Goal: Task Accomplishment & Management: Manage account settings

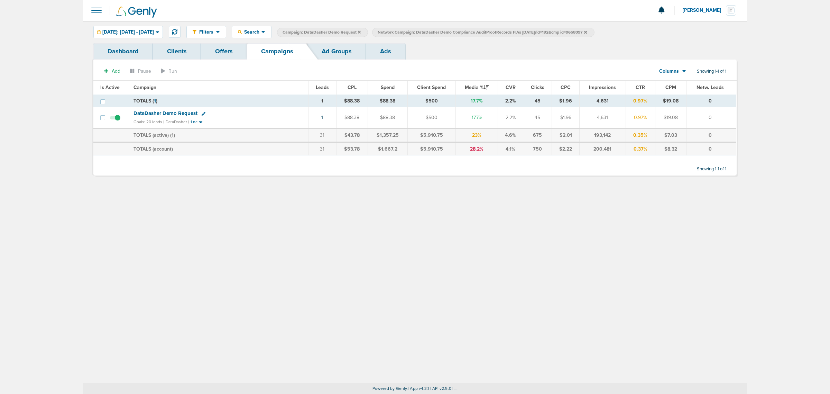
click at [361, 32] on span "Campaign: DataDasher Demo Request" at bounding box center [322, 32] width 78 height 6
click at [361, 32] on icon at bounding box center [359, 32] width 3 height 4
click at [492, 30] on icon at bounding box center [490, 32] width 3 height 4
click at [492, 31] on icon at bounding box center [490, 31] width 3 height 3
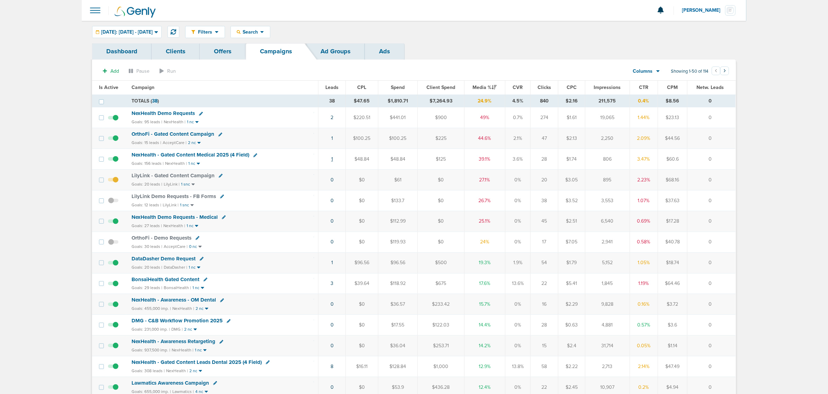
click at [331, 161] on link "1" at bounding box center [332, 159] width 2 height 6
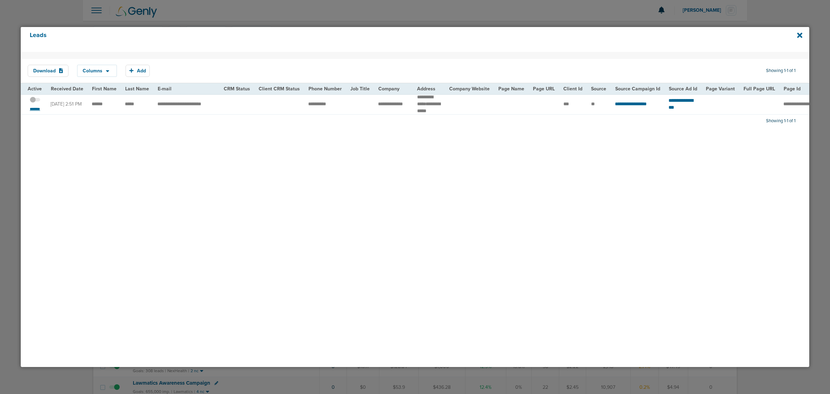
click at [38, 109] on small "*******" at bounding box center [35, 109] width 15 height 6
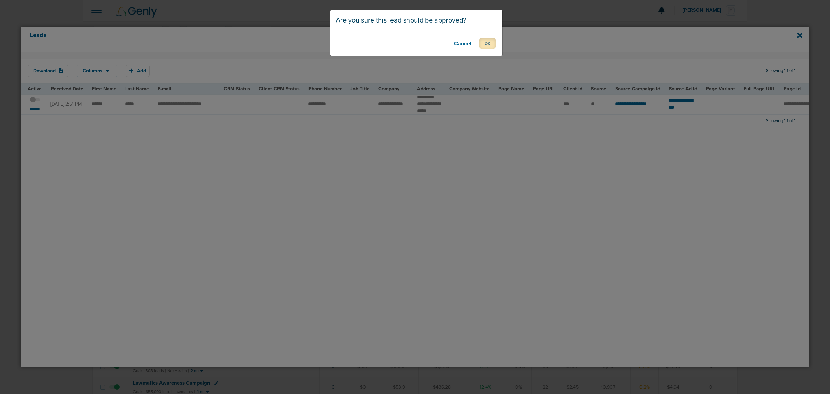
click at [486, 44] on button "OK" at bounding box center [488, 43] width 16 height 11
click at [485, 44] on button "OK" at bounding box center [488, 43] width 16 height 11
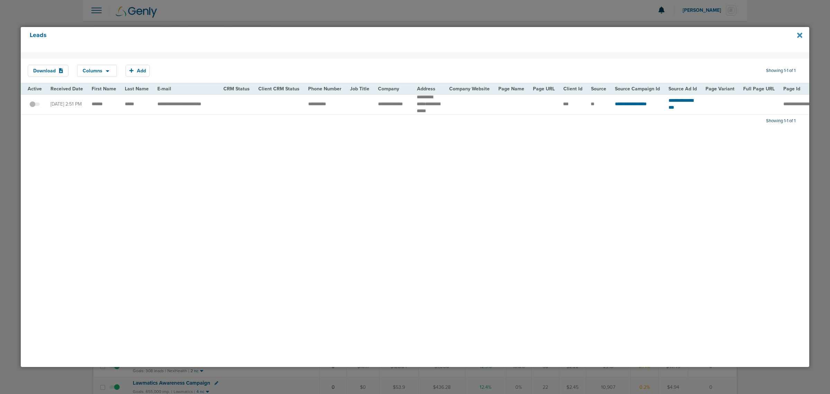
click at [799, 35] on icon at bounding box center [800, 35] width 5 height 8
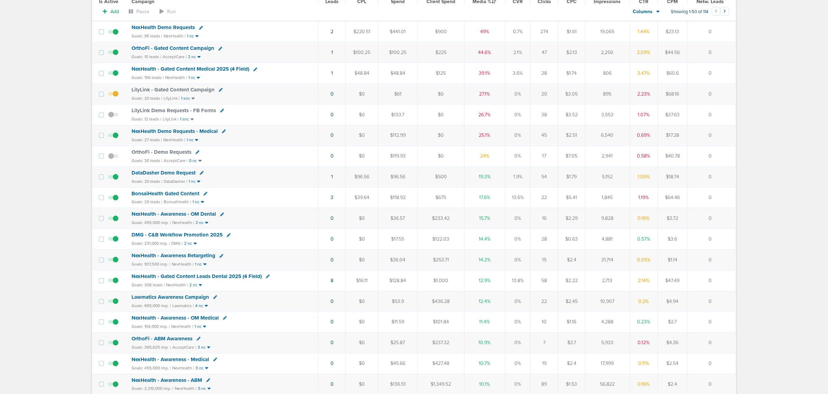
scroll to position [87, 0]
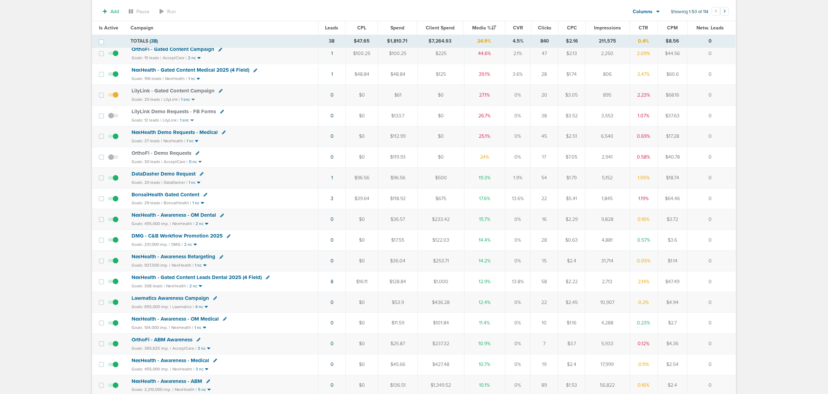
click at [233, 280] on span "NexHealth - Gated Content Leads Dental 2025 (4 Field)" at bounding box center [196, 277] width 130 height 6
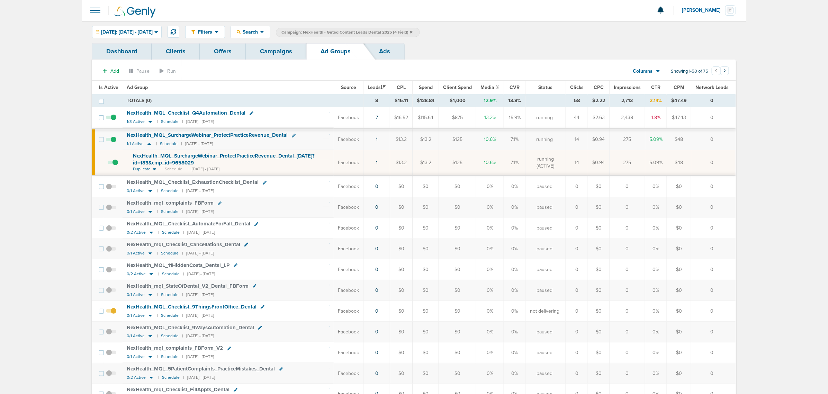
click at [269, 54] on link "Campaigns" at bounding box center [276, 51] width 61 height 16
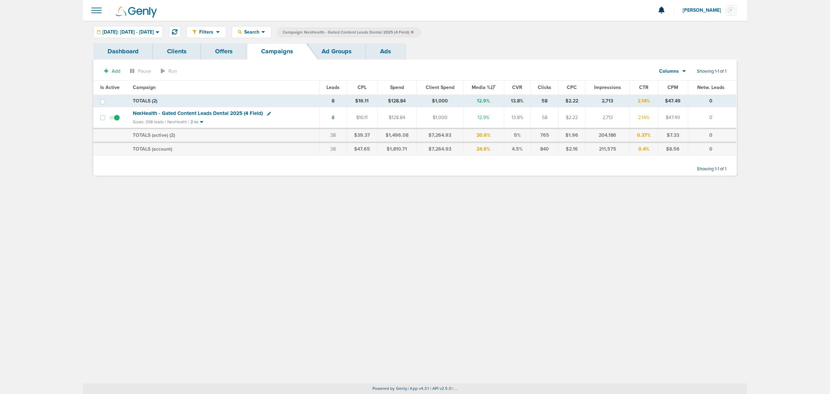
click at [421, 31] on label "Campaign: NexHealth - Gated Content Leads Dental 2025 (4 Field)" at bounding box center [349, 32] width 144 height 9
click at [414, 31] on icon at bounding box center [412, 31] width 3 height 3
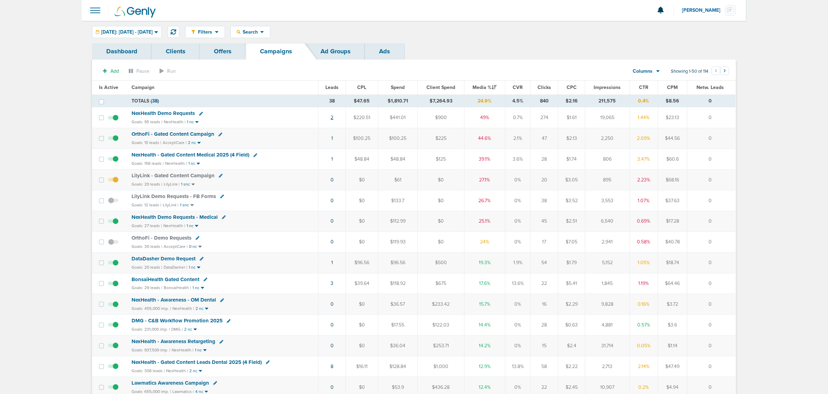
click at [333, 117] on link "2" at bounding box center [331, 118] width 3 height 6
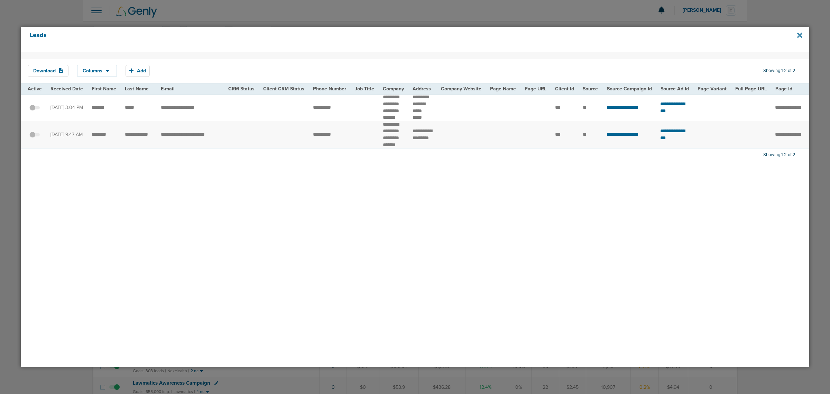
click at [801, 35] on icon at bounding box center [800, 35] width 5 height 8
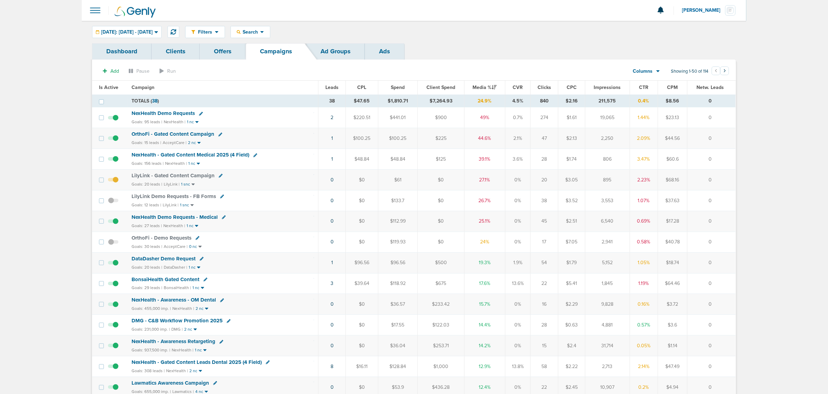
click at [227, 155] on span "NexHealth - Gated Content Medical 2025 (4 Field)" at bounding box center [190, 155] width 118 height 6
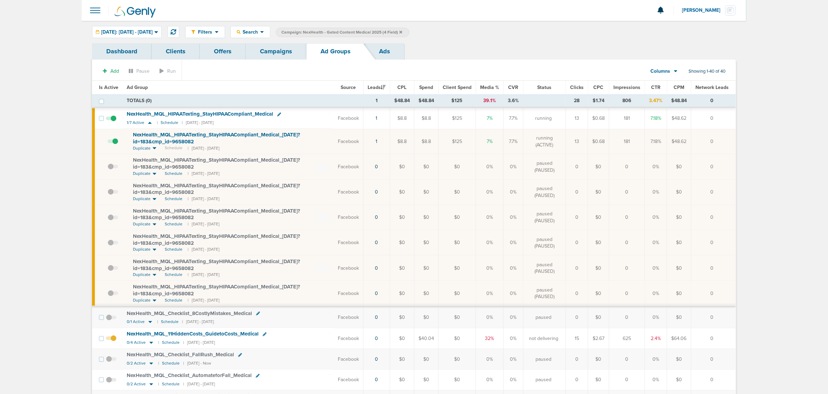
click at [276, 50] on link "Campaigns" at bounding box center [276, 51] width 61 height 16
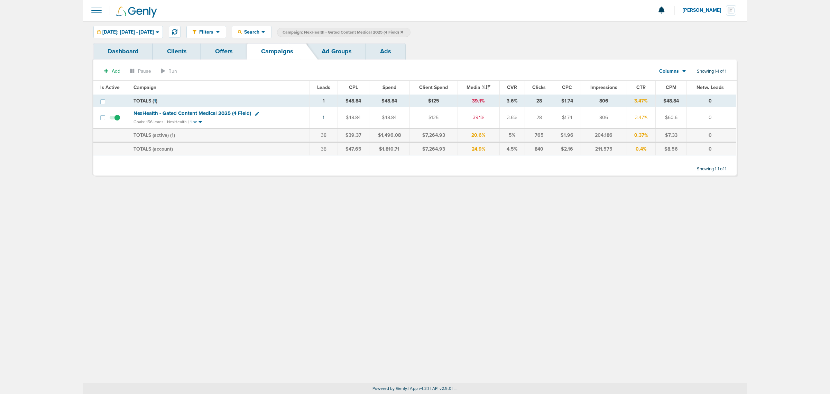
click at [403, 31] on icon at bounding box center [402, 31] width 3 height 3
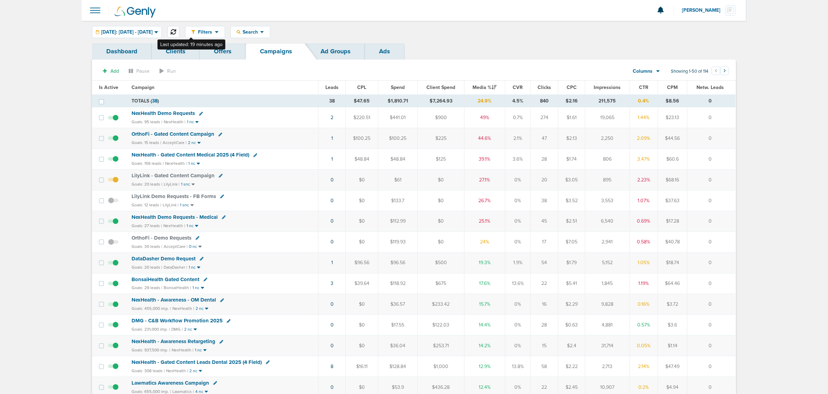
click at [176, 30] on icon at bounding box center [174, 32] width 6 height 6
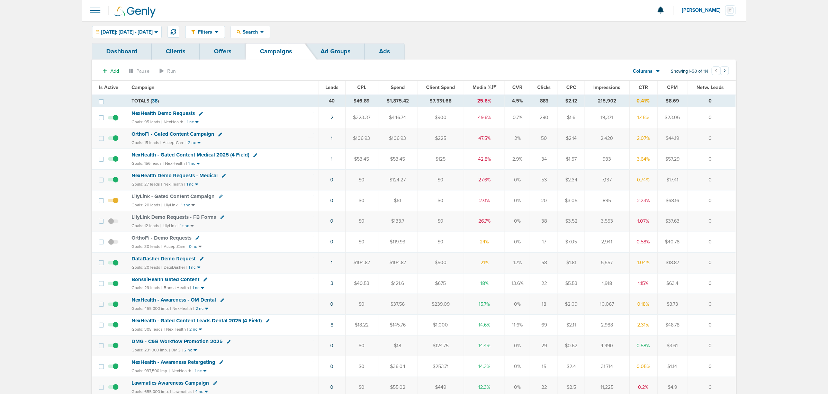
click at [207, 151] on td "NexHealth - Gated Content Medical 2025 (4 Field) Goals: 156 leads | NexHealth |…" at bounding box center [222, 159] width 191 height 21
click at [206, 154] on span "NexHealth - Gated Content Medical 2025 (4 Field)" at bounding box center [190, 155] width 118 height 6
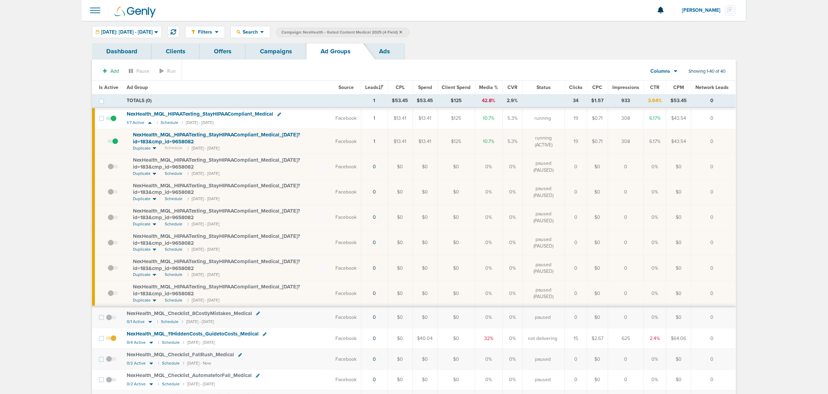
click at [279, 54] on link "Campaigns" at bounding box center [276, 51] width 61 height 16
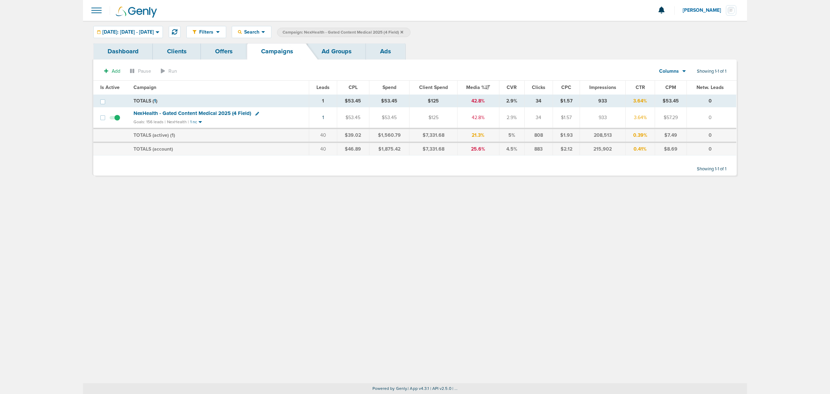
click at [403, 31] on icon at bounding box center [402, 31] width 3 height 3
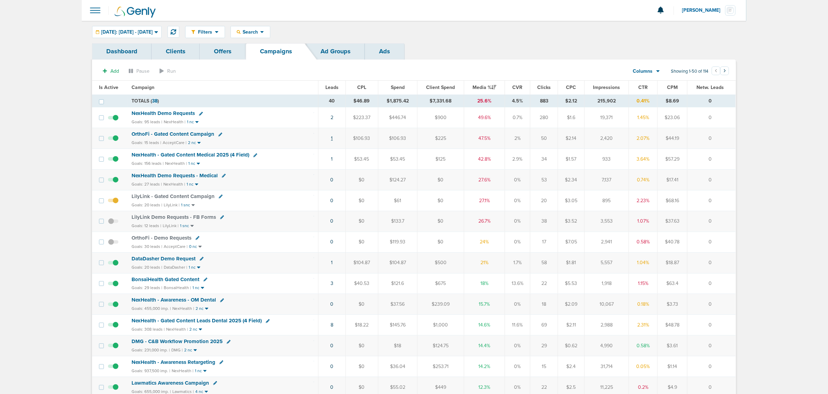
click at [331, 140] on link "1" at bounding box center [332, 138] width 2 height 6
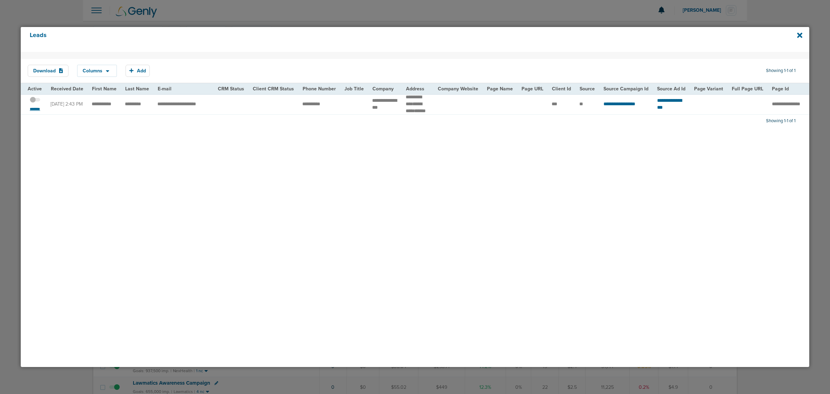
click at [31, 111] on small "*******" at bounding box center [35, 109] width 15 height 6
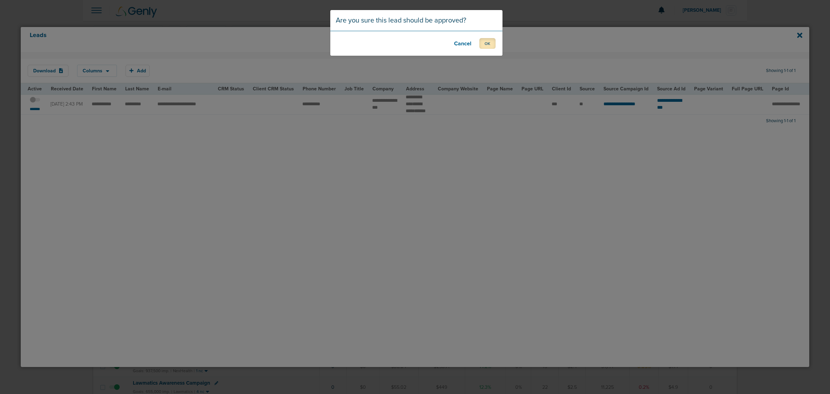
click at [487, 43] on button "OK" at bounding box center [488, 43] width 16 height 11
click at [487, 45] on button "OK" at bounding box center [488, 43] width 16 height 11
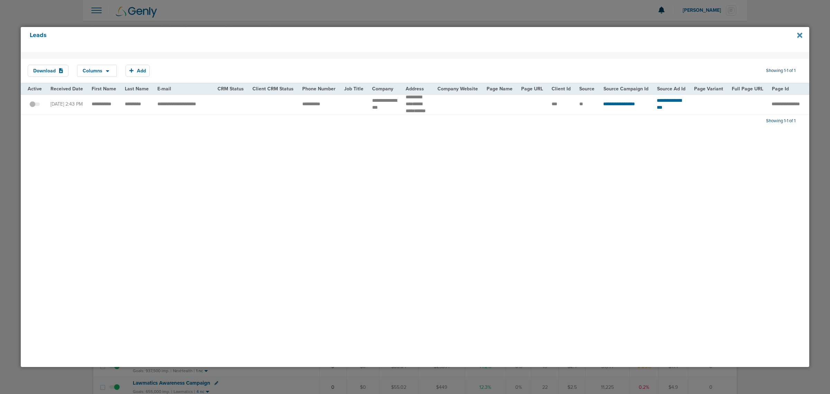
click at [798, 36] on icon at bounding box center [800, 35] width 5 height 8
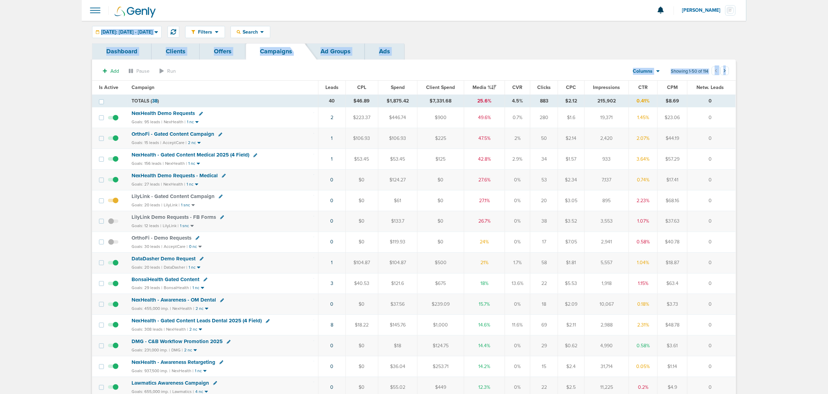
drag, startPoint x: 72, startPoint y: 35, endPoint x: 828, endPoint y: 199, distance: 773.7
click at [828, 197] on html "Notifications You have no unread notifications [PERSON_NAME] Profile Sign Out C…" at bounding box center [414, 197] width 828 height 394
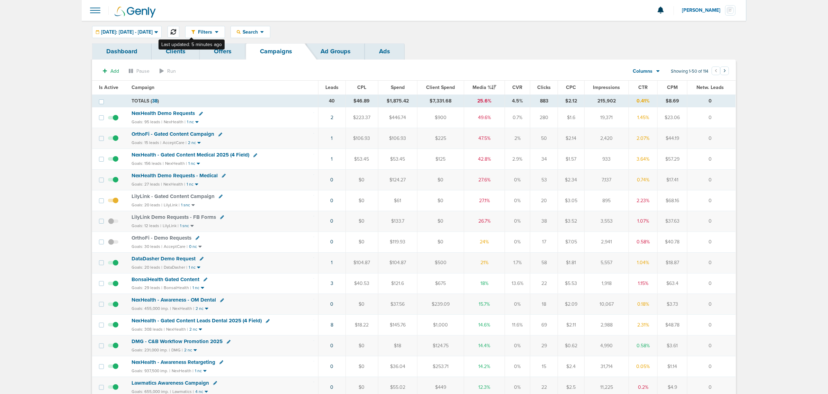
click at [176, 33] on icon at bounding box center [174, 32] width 6 height 6
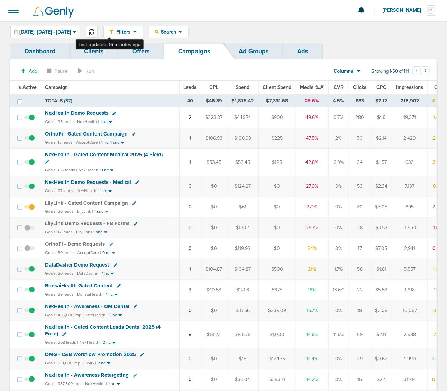
click at [94, 31] on icon at bounding box center [92, 32] width 6 height 6
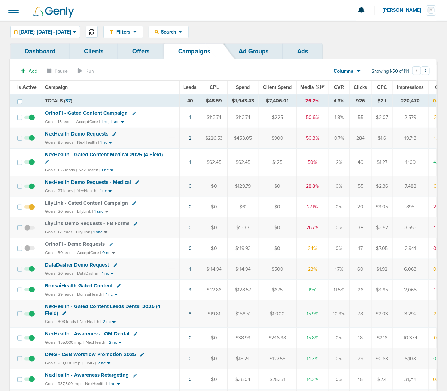
click at [94, 29] on icon at bounding box center [92, 32] width 6 height 6
click at [94, 30] on icon at bounding box center [92, 32] width 6 height 6
click at [128, 150] on td "NexHealth - Gated Content Medical 2025 (4 Field) Goals: 156 leads | NexHealth |…" at bounding box center [110, 162] width 138 height 27
click at [128, 153] on span "NexHealth - Gated Content Medical 2025 (4 Field)" at bounding box center [104, 155] width 118 height 6
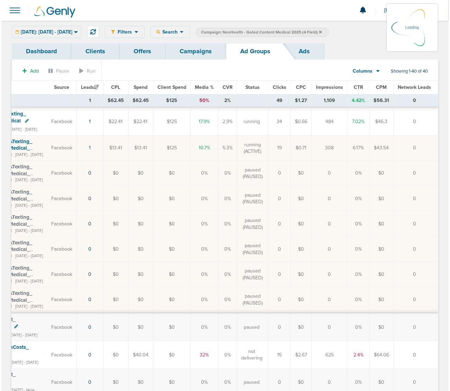
scroll to position [0, 107]
drag, startPoint x: 230, startPoint y: 151, endPoint x: 205, endPoint y: 158, distance: 26.0
click at [206, 158] on tr "NexHealth_ MQL_ HIPAATexting_ StayHIPAACompliant_ Medical_ [DATE]?id=183&cmp_ i…" at bounding box center [175, 148] width 522 height 25
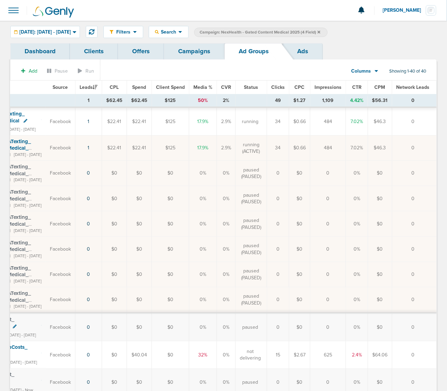
click at [196, 56] on link "Campaigns" at bounding box center [194, 51] width 61 height 16
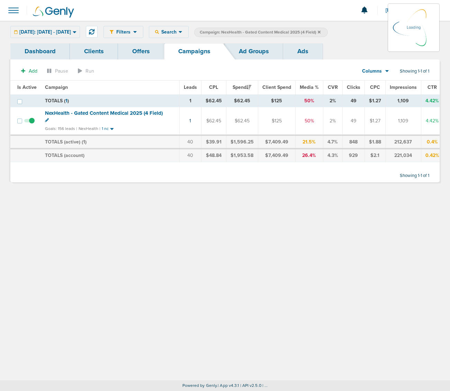
click at [320, 30] on icon at bounding box center [319, 32] width 3 height 4
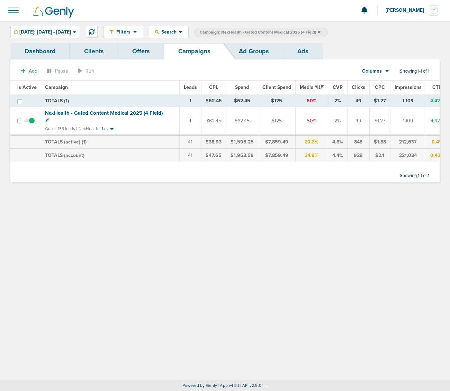
click at [320, 30] on icon at bounding box center [319, 32] width 3 height 4
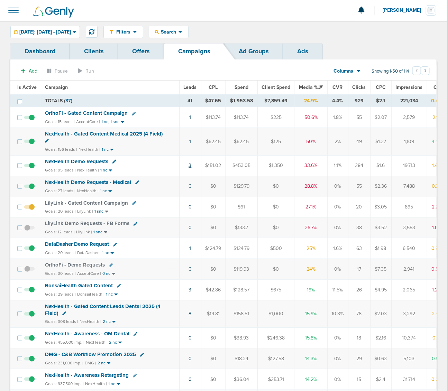
click at [189, 165] on link "3" at bounding box center [190, 166] width 3 height 6
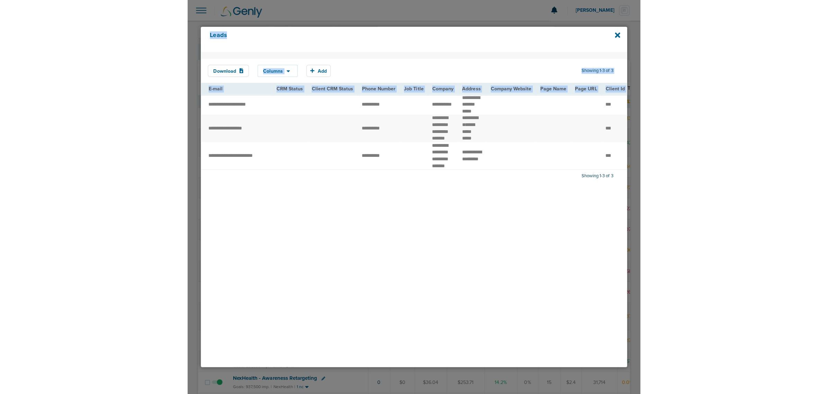
scroll to position [0, 280]
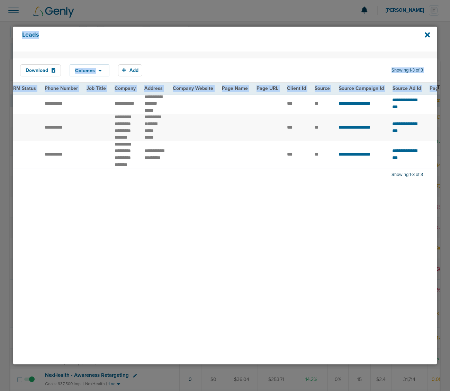
drag, startPoint x: 106, startPoint y: 106, endPoint x: 441, endPoint y: 174, distance: 342.1
click at [441, 174] on div "Leads Download Columns Save selections Reset to defaults Is Active Received Dat…" at bounding box center [225, 195] width 450 height 391
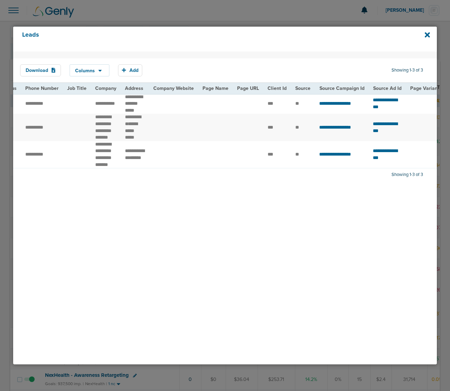
click at [320, 169] on td "**********" at bounding box center [342, 154] width 54 height 27
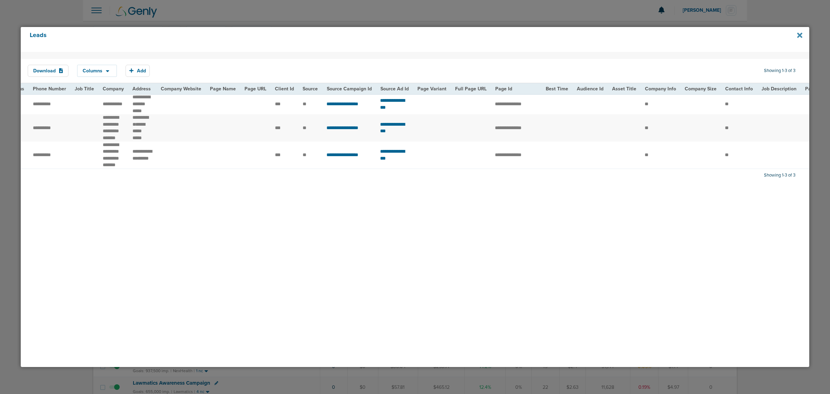
click at [801, 37] on icon at bounding box center [800, 35] width 5 height 5
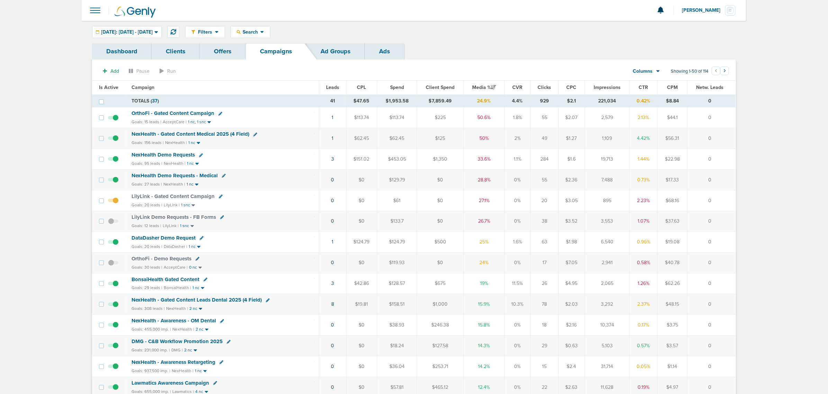
click at [208, 133] on span "NexHealth - Gated Content Medical 2025 (4 Field)" at bounding box center [190, 134] width 118 height 6
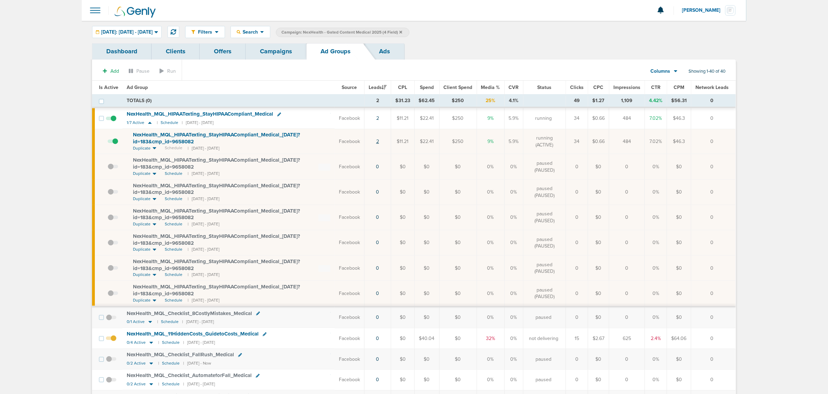
click at [379, 142] on link "2" at bounding box center [377, 141] width 3 height 6
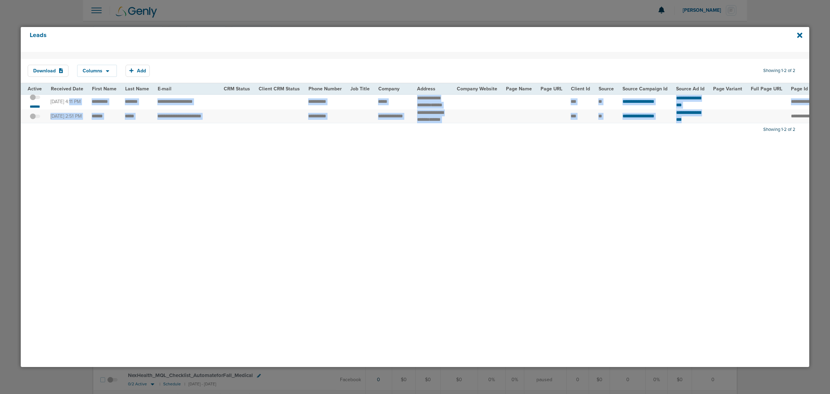
drag, startPoint x: 51, startPoint y: 99, endPoint x: 767, endPoint y: 119, distance: 717.2
click at [773, 118] on tbody "**********" at bounding box center [719, 108] width 1396 height 29
click at [767, 119] on td at bounding box center [767, 116] width 40 height 14
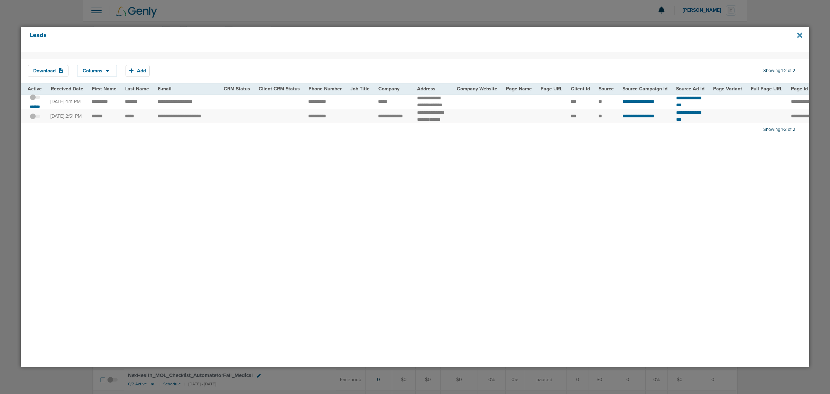
click at [798, 36] on icon at bounding box center [800, 35] width 5 height 5
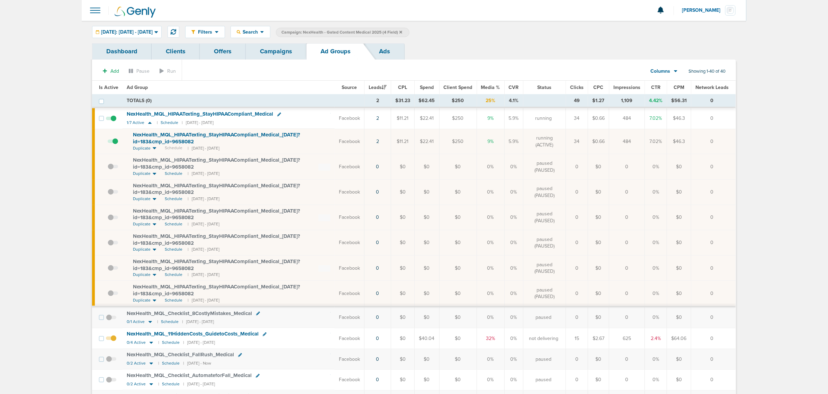
click at [241, 84] on th "Ad Group" at bounding box center [228, 88] width 212 height 14
click at [259, 45] on link "Campaigns" at bounding box center [276, 51] width 61 height 16
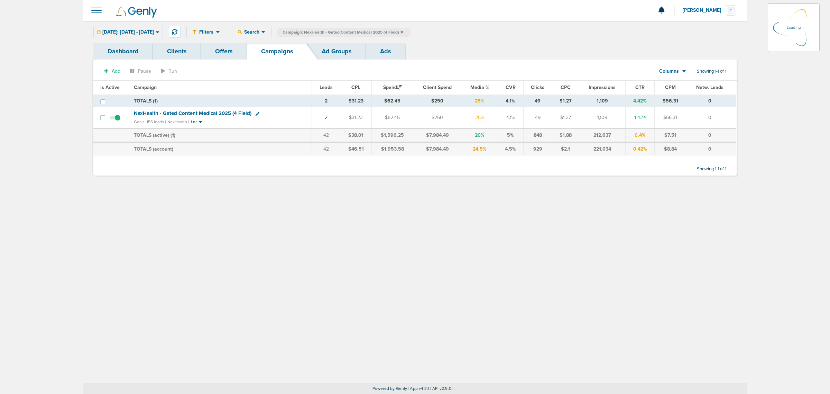
click at [403, 32] on icon at bounding box center [402, 32] width 3 height 4
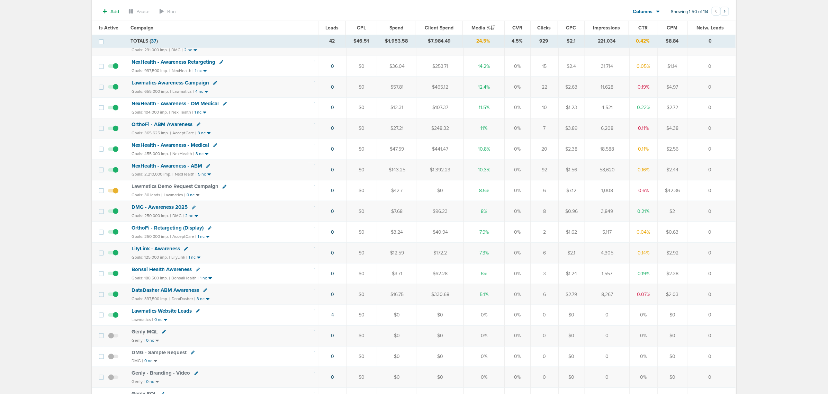
scroll to position [303, 0]
click at [185, 188] on span "Lawmatics Demo Request Campaign" at bounding box center [174, 185] width 87 height 6
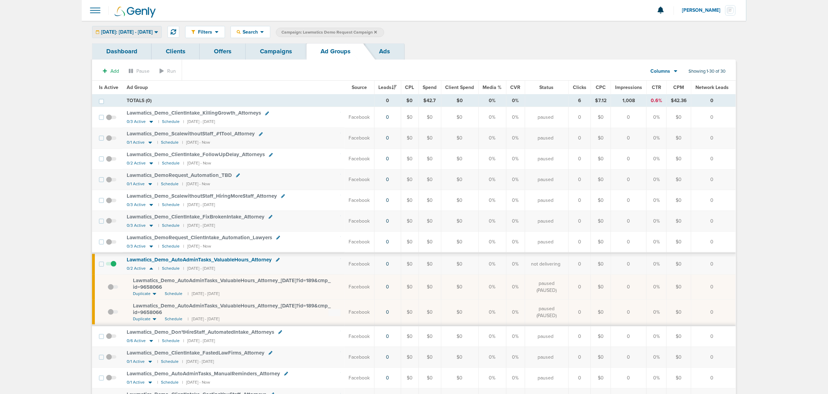
click at [161, 28] on div "[DATE]: [DATE] - [DATE]" at bounding box center [126, 31] width 69 height 11
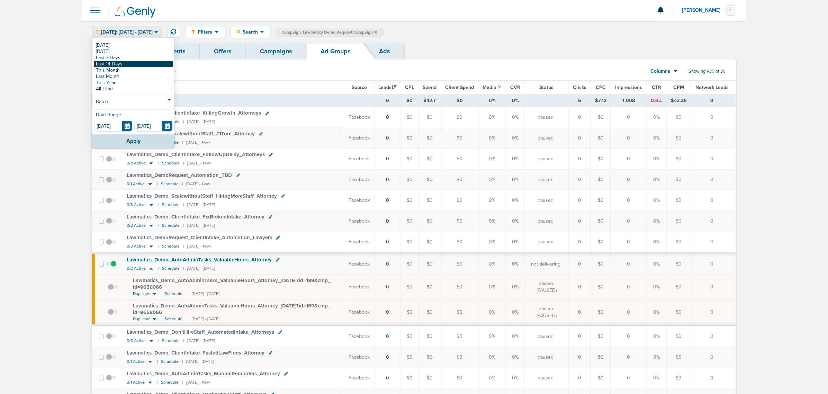
click at [123, 63] on link "Last 14 Days" at bounding box center [133, 64] width 79 height 6
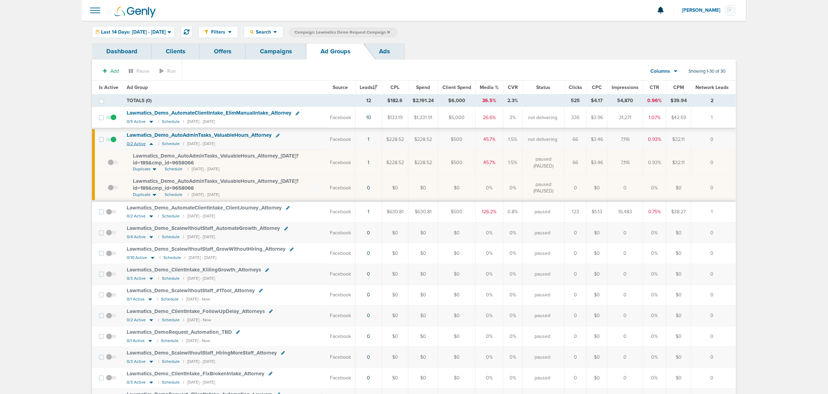
click at [151, 144] on icon at bounding box center [150, 144] width 3 height 2
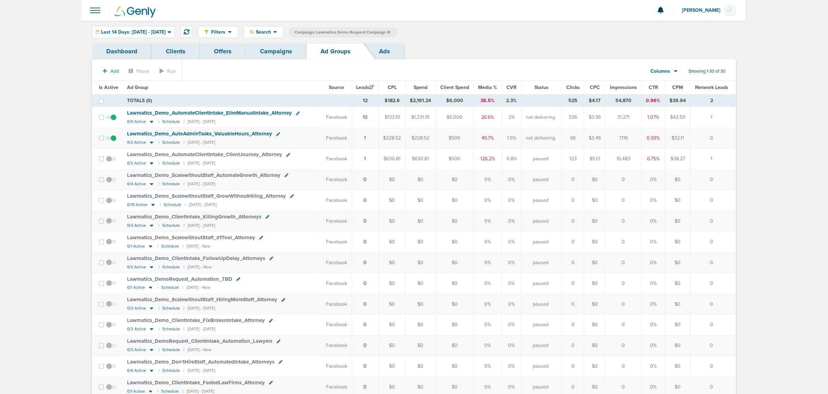
click at [278, 49] on link "Campaigns" at bounding box center [276, 51] width 61 height 16
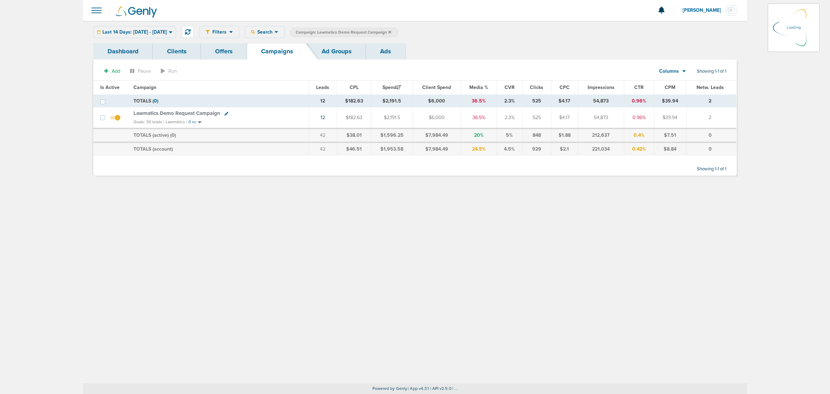
click at [391, 34] on icon at bounding box center [390, 32] width 3 height 4
click at [186, 113] on span "Lawmatics Demo Request Campaign" at bounding box center [176, 113] width 87 height 6
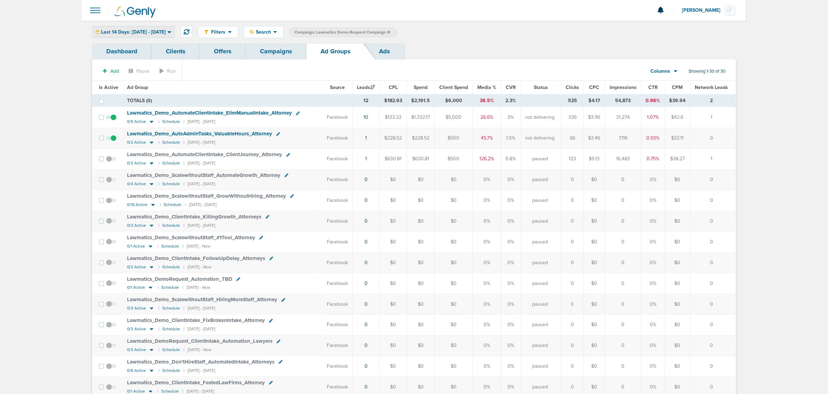
click at [166, 30] on span "Last 14 Days: [DATE] - [DATE]" at bounding box center [133, 32] width 65 height 5
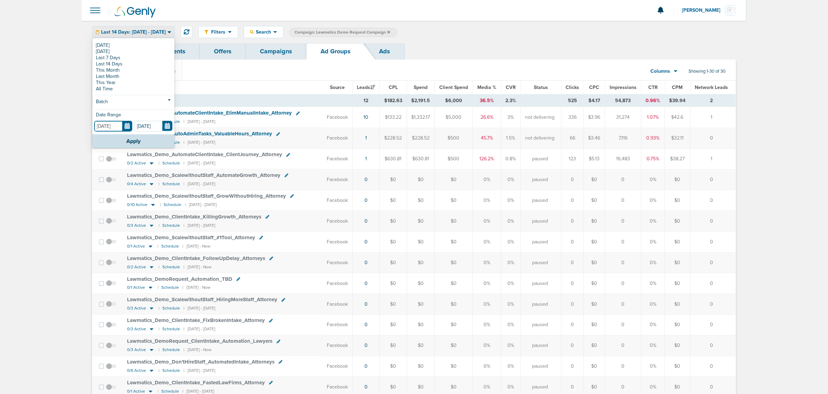
click at [130, 125] on input "[DATE]" at bounding box center [113, 126] width 38 height 11
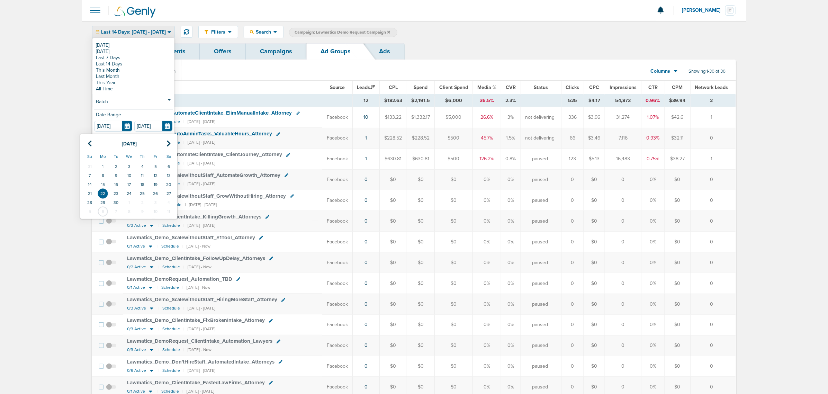
click at [248, 80] on section "Add Pause Run Columns Media Stats Sales Performance Custom Showing 1-30 of 30" at bounding box center [414, 73] width 644 height 16
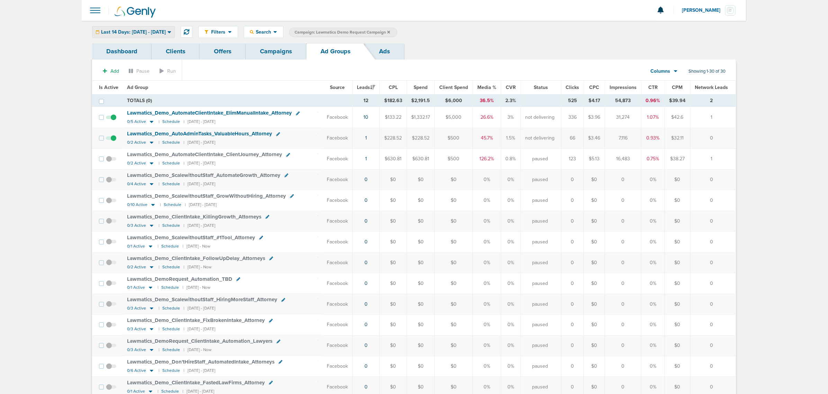
click at [157, 31] on span "Last 14 Days: [DATE] - [DATE]" at bounding box center [133, 32] width 65 height 5
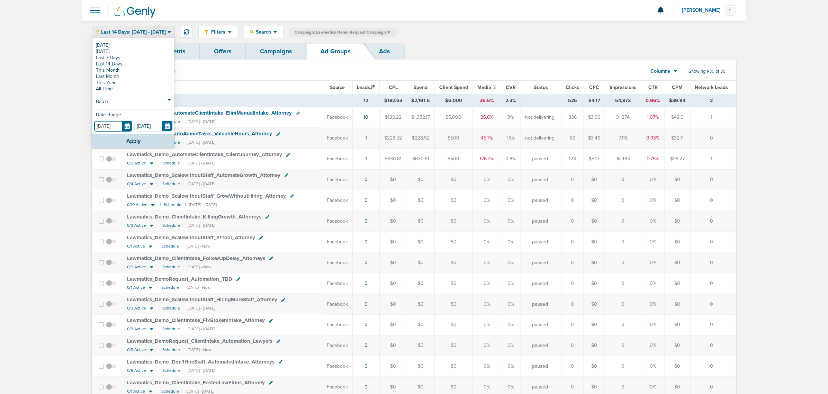
click at [125, 122] on input "[DATE]" at bounding box center [113, 126] width 38 height 11
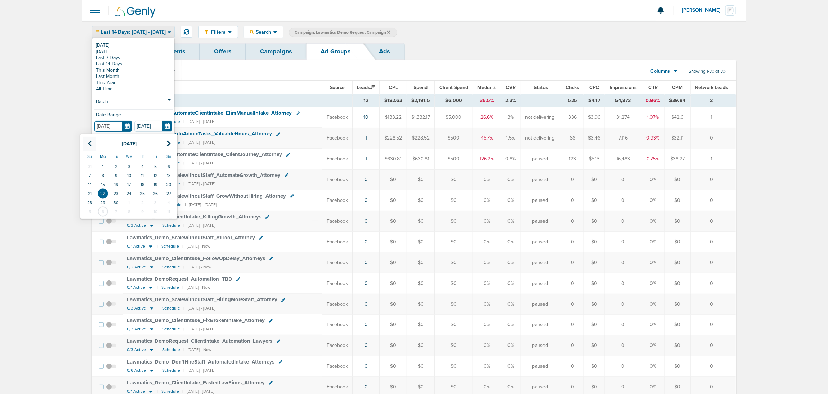
click at [85, 141] on th at bounding box center [89, 144] width 13 height 14
click at [87, 142] on th at bounding box center [89, 144] width 13 height 14
click at [116, 166] on td "1" at bounding box center [115, 166] width 13 height 9
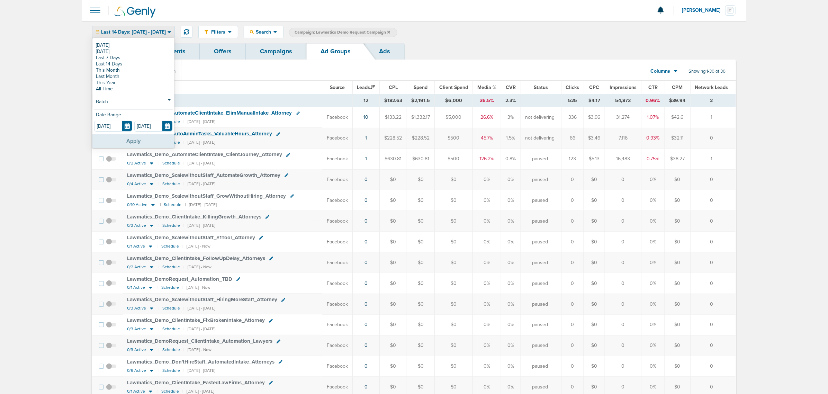
click at [118, 138] on button "Apply" at bounding box center [133, 140] width 82 height 13
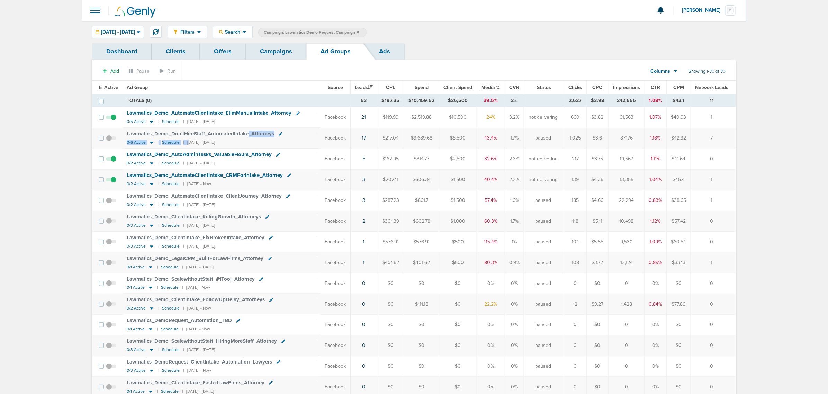
drag, startPoint x: 188, startPoint y: 145, endPoint x: 247, endPoint y: 141, distance: 58.9
click at [247, 141] on td "Lawmatics_ Demo_ Don'tHireStaff_ AutomatedIntake_ Attorneys 0/6 Active | Schedu…" at bounding box center [222, 138] width 198 height 21
click at [215, 145] on div "0/6 Active | Schedule | [DATE] - [DATE]" at bounding box center [171, 142] width 88 height 6
click at [150, 143] on icon at bounding box center [151, 143] width 3 height 2
click at [152, 143] on icon at bounding box center [151, 142] width 7 height 6
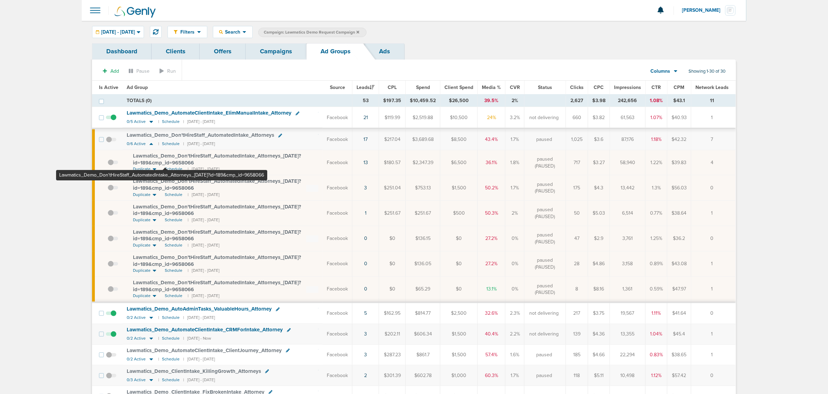
click at [165, 157] on span "Lawmatics_ Demo_ Don'tHireStaff_ AutomatedIntake_ Attorneys_ [DATE]?id=189&cmp_…" at bounding box center [217, 159] width 168 height 13
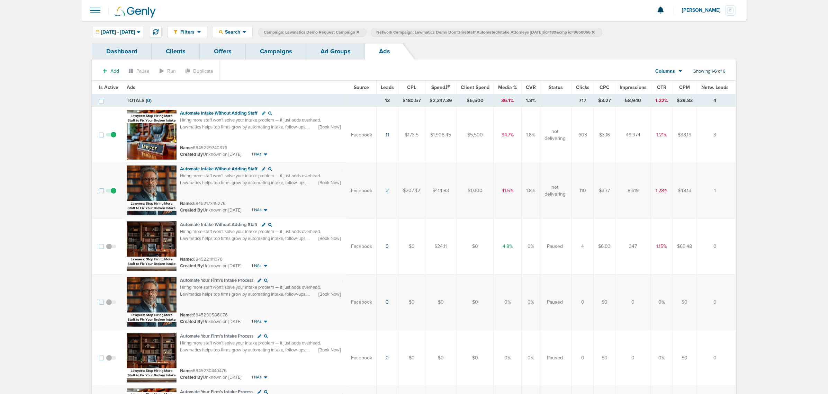
click at [351, 52] on link "Ad Groups" at bounding box center [335, 51] width 58 height 16
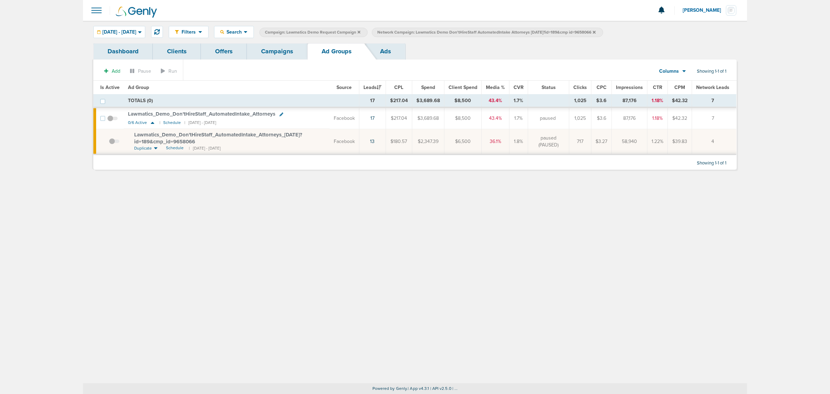
click at [286, 52] on link "Campaigns" at bounding box center [277, 51] width 61 height 16
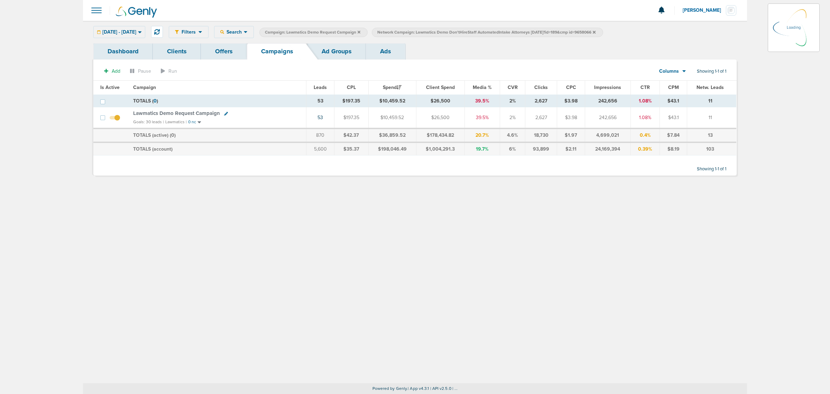
click at [596, 30] on icon at bounding box center [594, 32] width 3 height 4
click at [328, 51] on link "Ad Groups" at bounding box center [337, 51] width 58 height 16
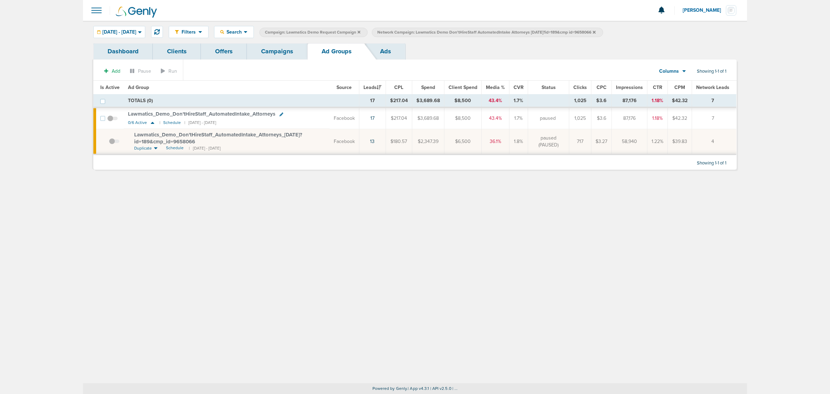
click at [596, 32] on icon at bounding box center [594, 31] width 3 height 3
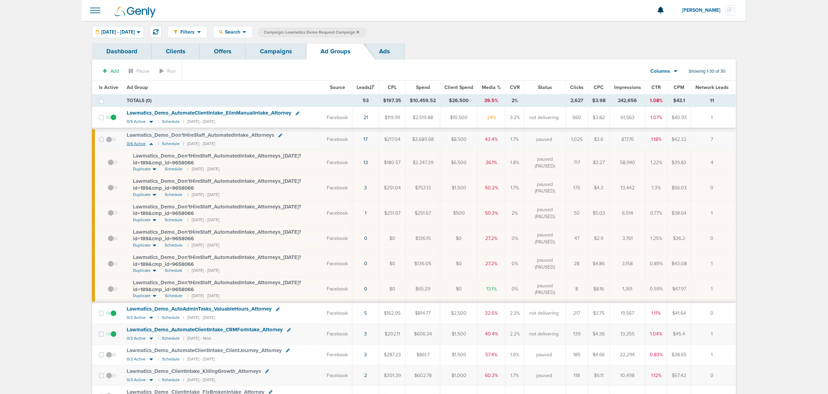
click at [149, 145] on icon at bounding box center [151, 144] width 7 height 6
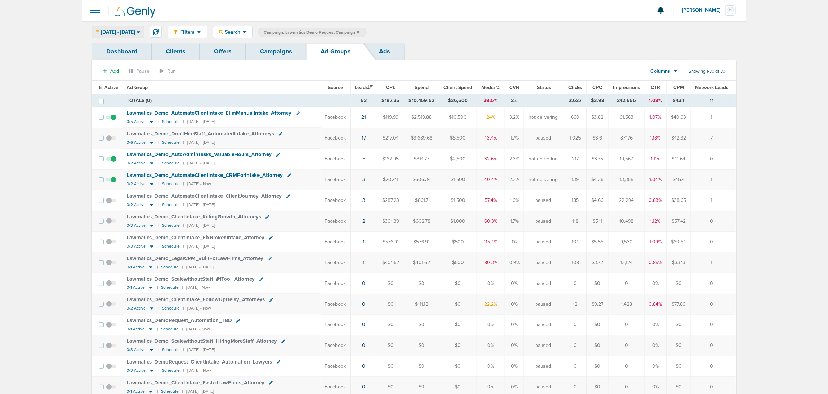
click at [144, 26] on div "[DATE] - [DATE]" at bounding box center [117, 31] width 51 height 11
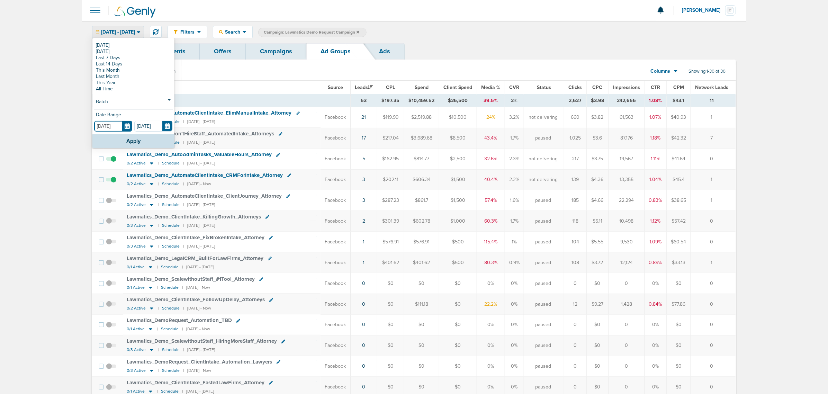
click at [123, 127] on input "[DATE]" at bounding box center [113, 126] width 38 height 11
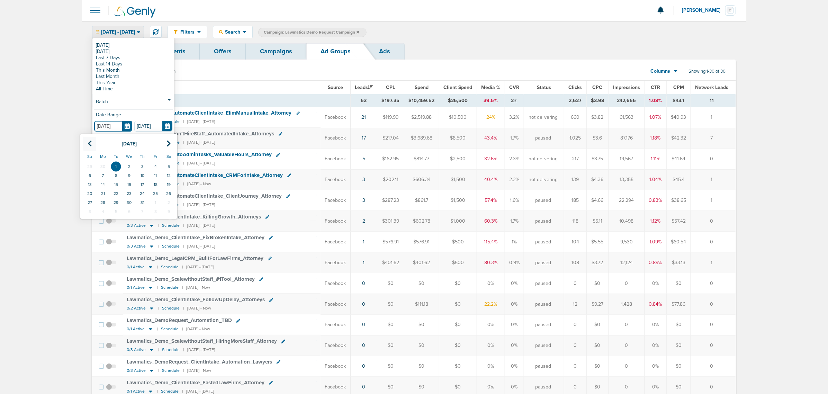
click at [92, 142] on th at bounding box center [89, 144] width 13 height 14
click at [89, 140] on icon at bounding box center [90, 143] width 4 height 7
click at [139, 167] on td "1" at bounding box center [142, 166] width 13 height 9
type input "[DATE]"
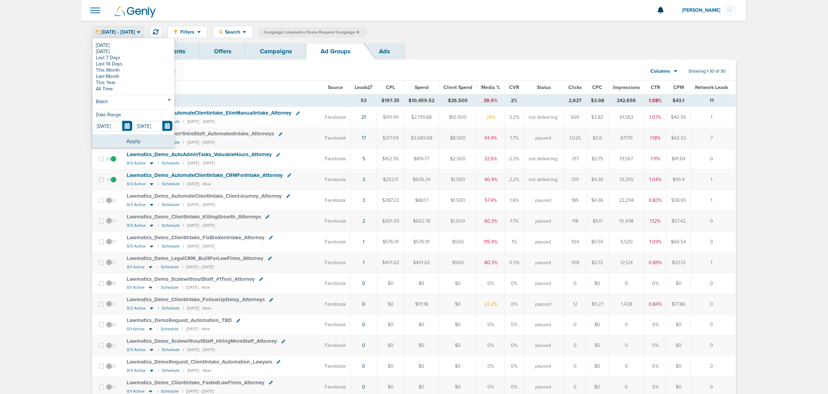
click at [131, 142] on button "Apply" at bounding box center [133, 140] width 82 height 13
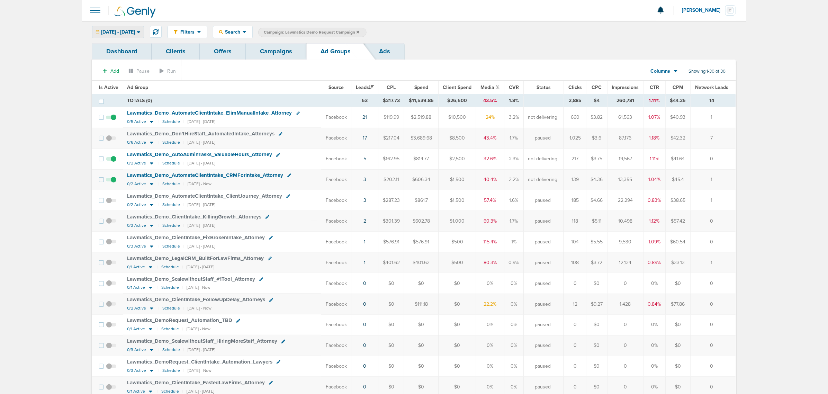
click at [135, 30] on span "[DATE] - [DATE]" at bounding box center [118, 32] width 34 height 5
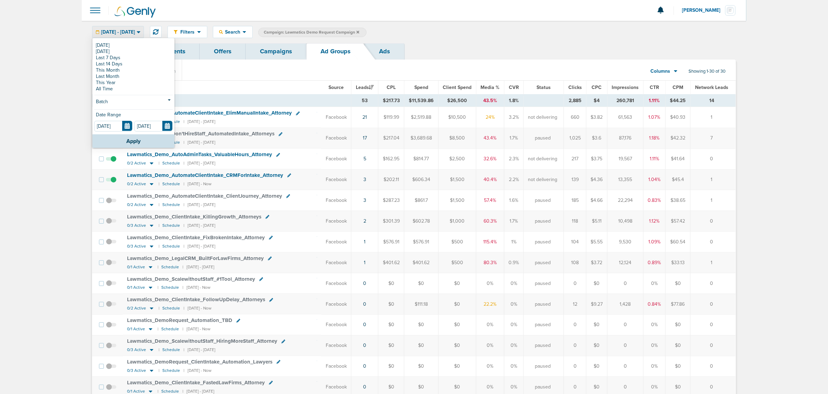
click at [253, 81] on th "Ad Group" at bounding box center [222, 88] width 199 height 14
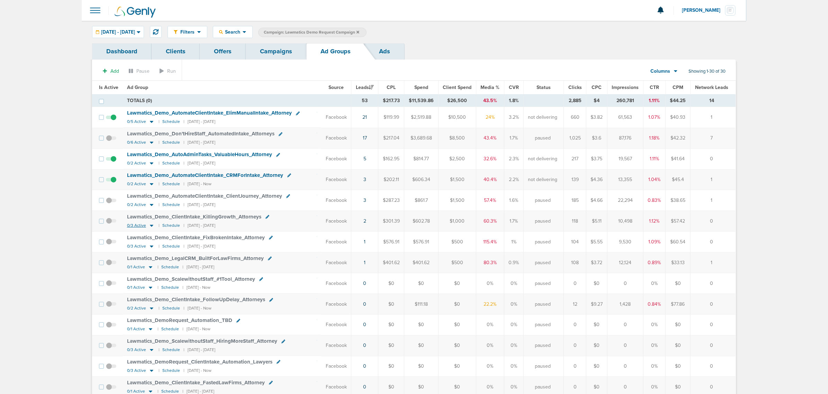
click at [150, 226] on icon at bounding box center [151, 225] width 7 height 6
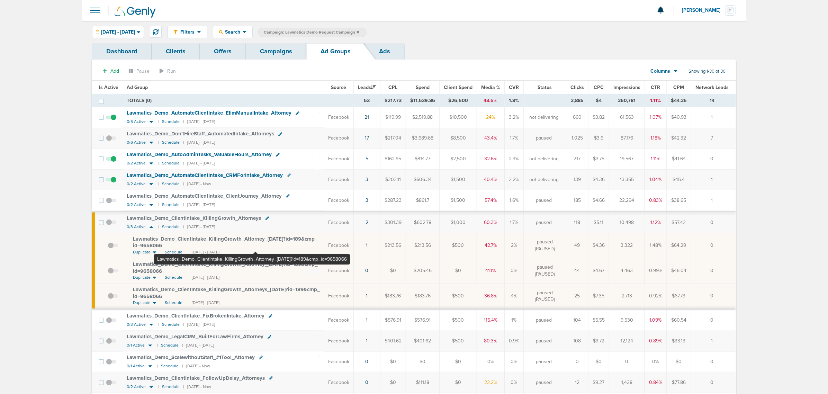
click at [255, 239] on span "Lawmatics_ Demo_ ClientIntake_ KillingGrowth_ Attorney_ [DATE]?id=189&cmp_ id=9…" at bounding box center [225, 242] width 184 height 13
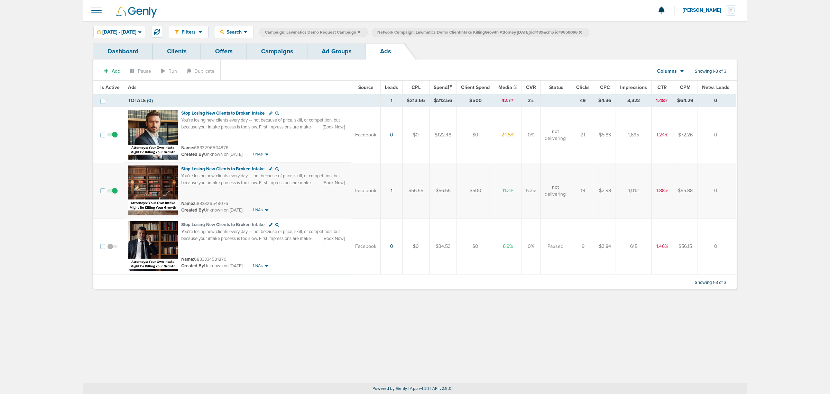
click at [333, 46] on link "Ad Groups" at bounding box center [337, 51] width 58 height 16
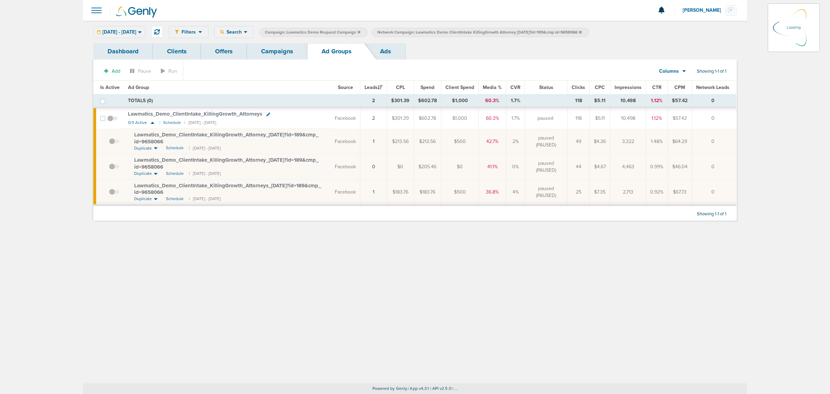
click at [274, 51] on link "Campaigns" at bounding box center [277, 51] width 61 height 16
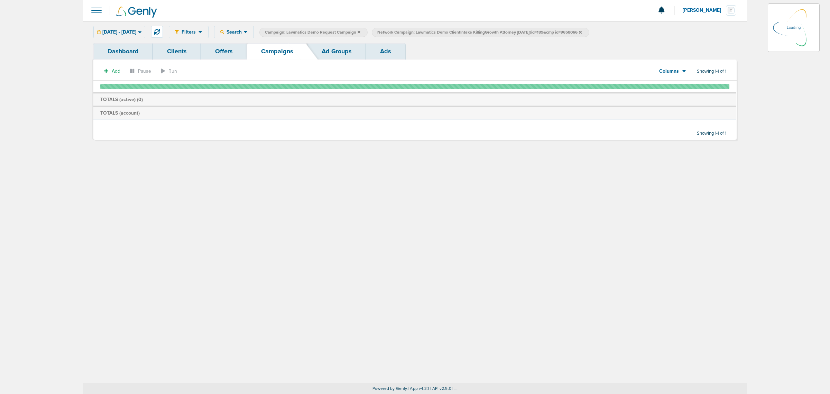
click at [333, 48] on link "Ad Groups" at bounding box center [337, 51] width 58 height 16
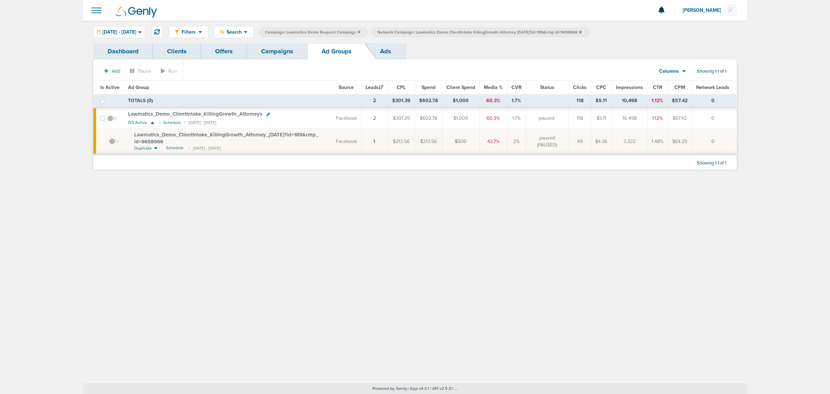
click at [582, 31] on icon at bounding box center [580, 31] width 3 height 3
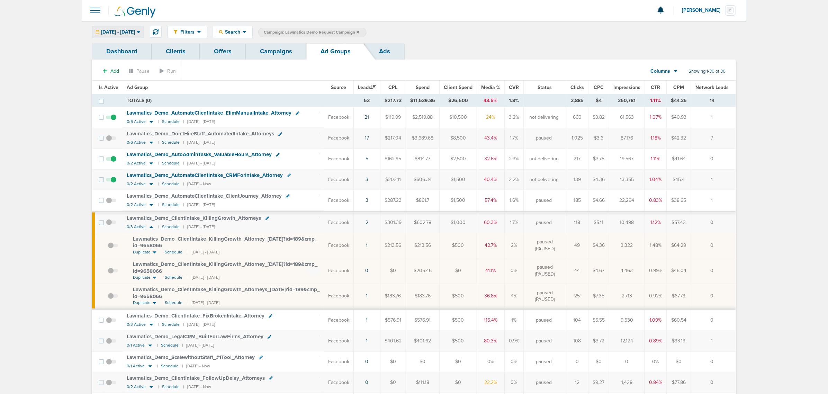
click at [140, 36] on div "[DATE] - [DATE]" at bounding box center [117, 31] width 51 height 11
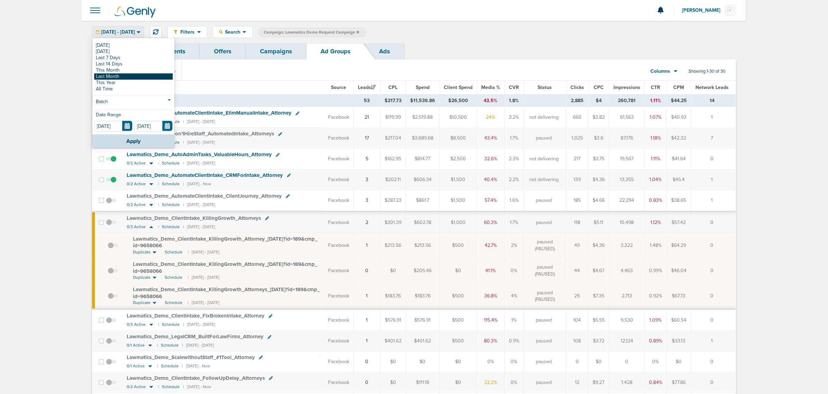
click at [125, 76] on link "Last Month" at bounding box center [133, 76] width 79 height 6
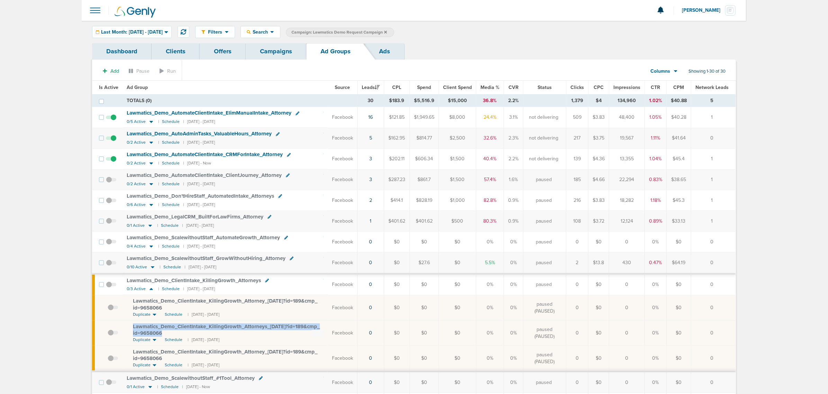
drag, startPoint x: 204, startPoint y: 334, endPoint x: 127, endPoint y: 329, distance: 77.3
click at [127, 329] on td "Lawmatics_ Demo_ ClientIntake_ KillingGrowth_ Attorneys_ [DATE]?id=189&cmp_ id=…" at bounding box center [224, 332] width 205 height 25
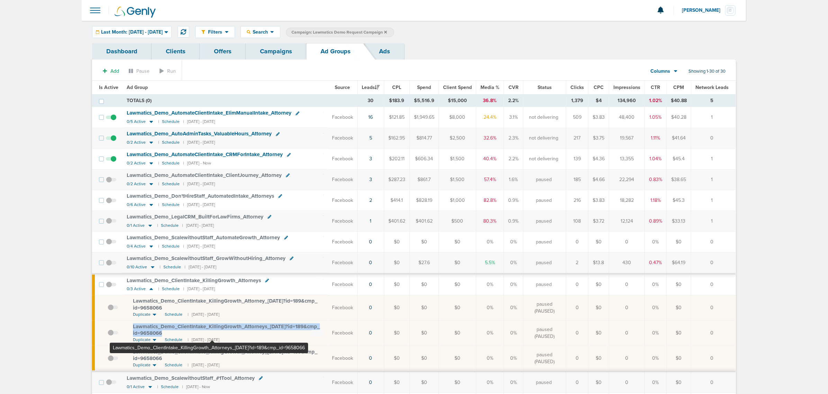
copy span "Lawmatics_ Demo_ ClientIntake_ KillingGrowth_ Attorneys_ [DATE]?id=189&cmp_ id=…"
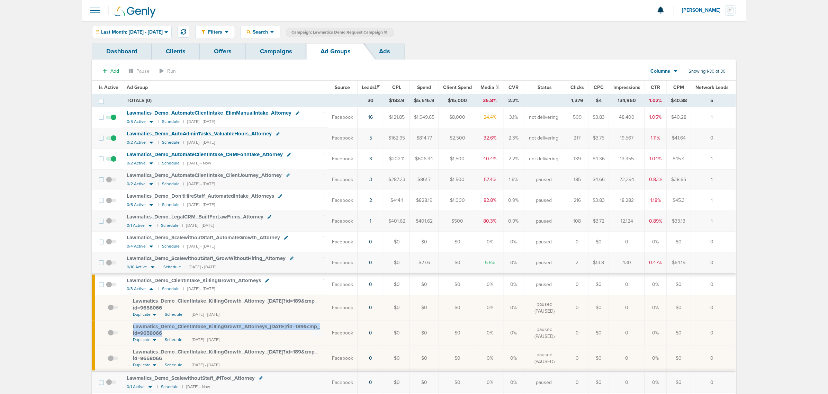
click at [262, 49] on link "Campaigns" at bounding box center [276, 51] width 61 height 16
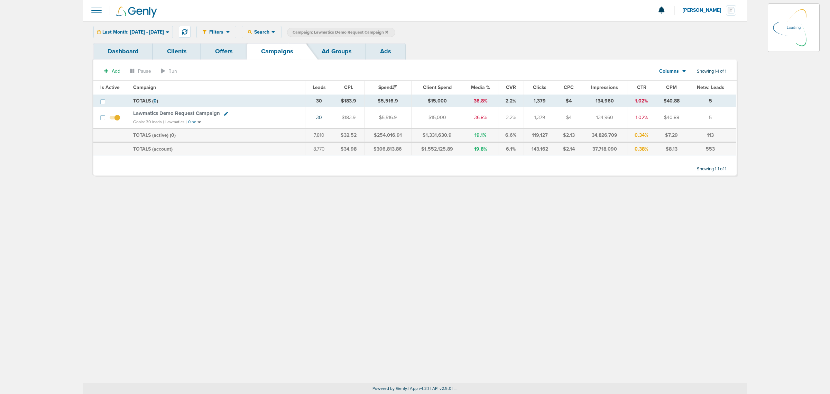
click at [388, 32] on icon at bounding box center [386, 31] width 3 height 3
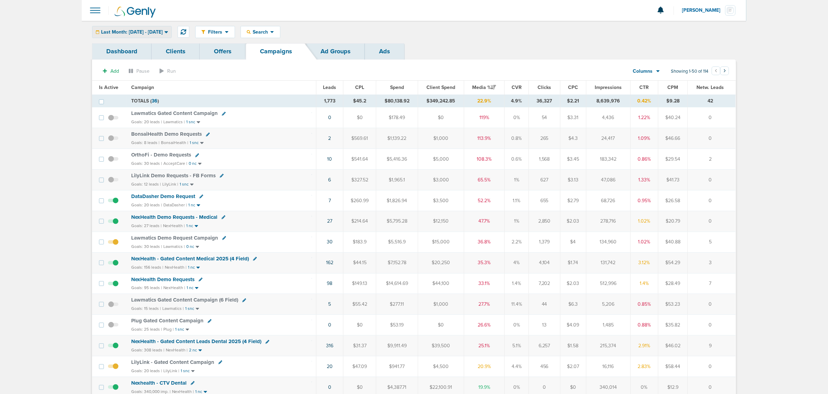
click at [149, 31] on span "Last Month: [DATE] - [DATE]" at bounding box center [132, 32] width 62 height 5
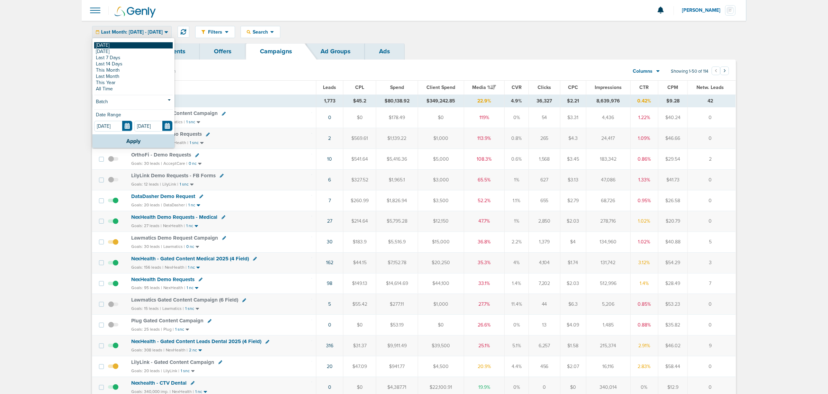
click at [129, 46] on link "[DATE]" at bounding box center [133, 45] width 79 height 6
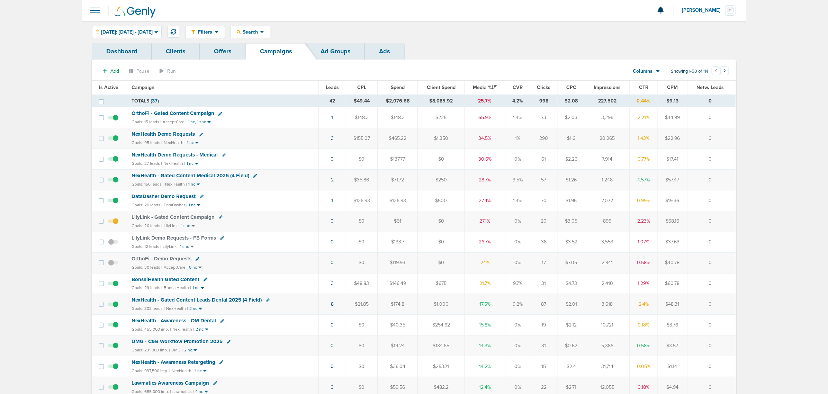
click at [200, 197] on icon at bounding box center [202, 196] width 4 height 4
select select
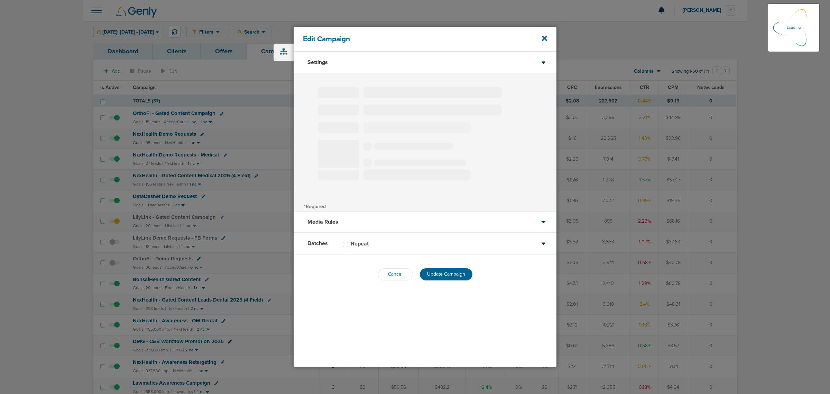
select select "1"
select select "2"
select select "3"
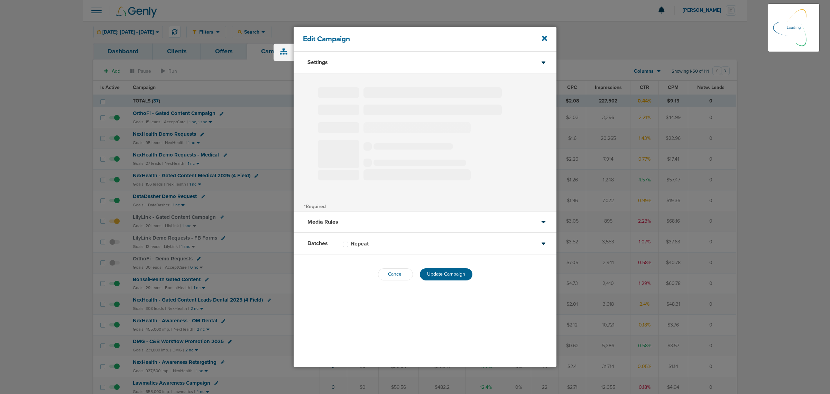
select select "3"
select select "4"
select select "6"
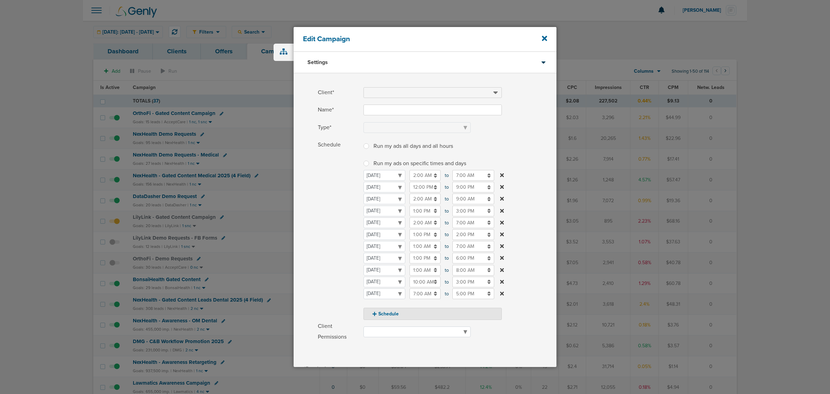
type input "DataDasher Demo Request"
select select "Leads"
radio input "true"
select select "readOnly"
click at [462, 189] on input "9:00 PM" at bounding box center [474, 187] width 42 height 11
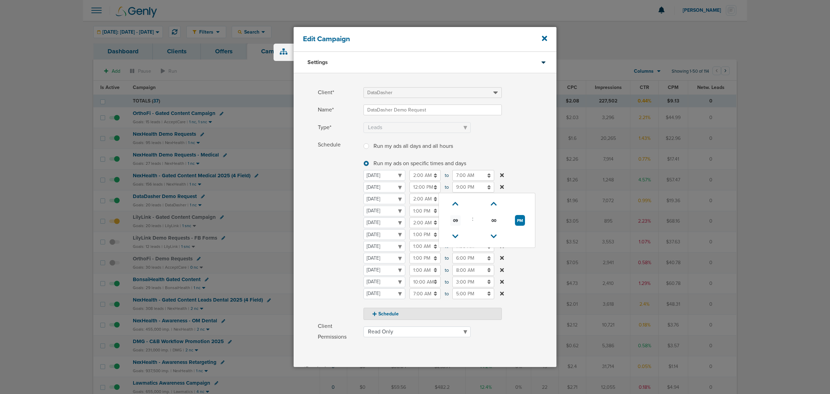
click at [456, 220] on span "09" at bounding box center [456, 220] width 10 height 10
click at [454, 215] on td "04" at bounding box center [453, 215] width 23 height 13
type input "4:00 PM"
click at [548, 151] on label "Schedule Run my ads all days and all hours Run my ads all days and all hours Ru…" at bounding box center [437, 229] width 239 height 180
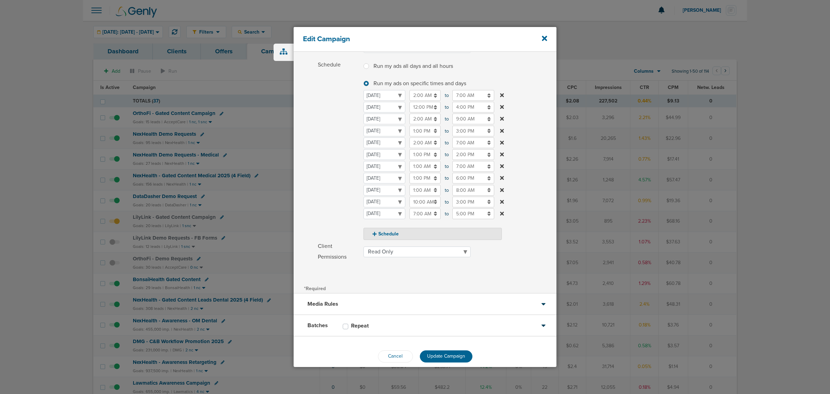
scroll to position [87, 0]
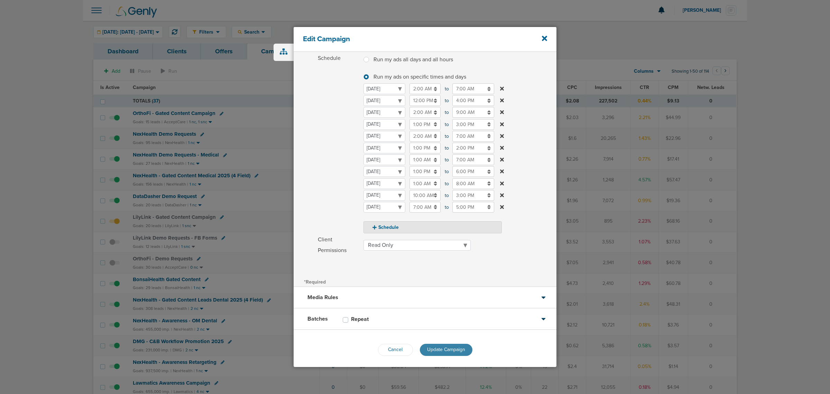
click at [451, 344] on button "Update Campaign" at bounding box center [446, 350] width 53 height 12
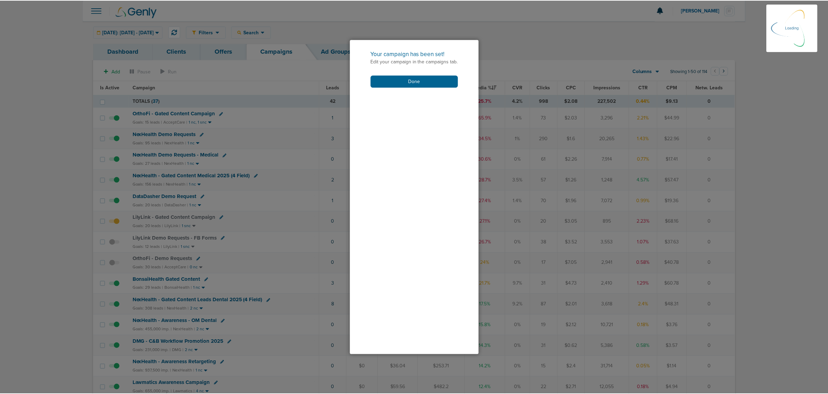
scroll to position [66, 0]
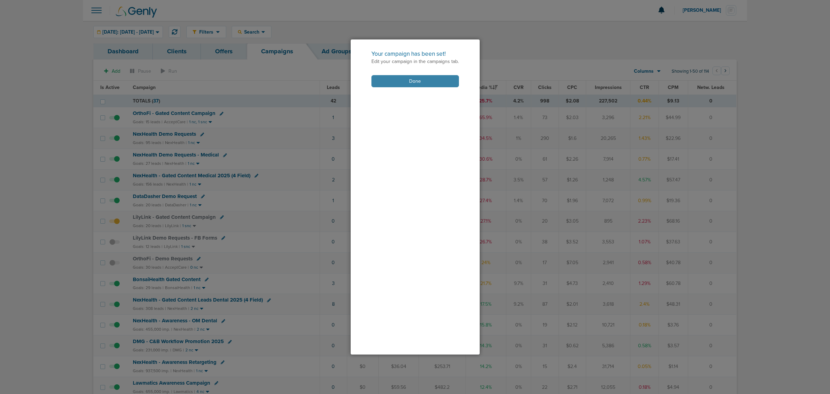
click at [417, 77] on button "Done" at bounding box center [416, 81] width 88 height 12
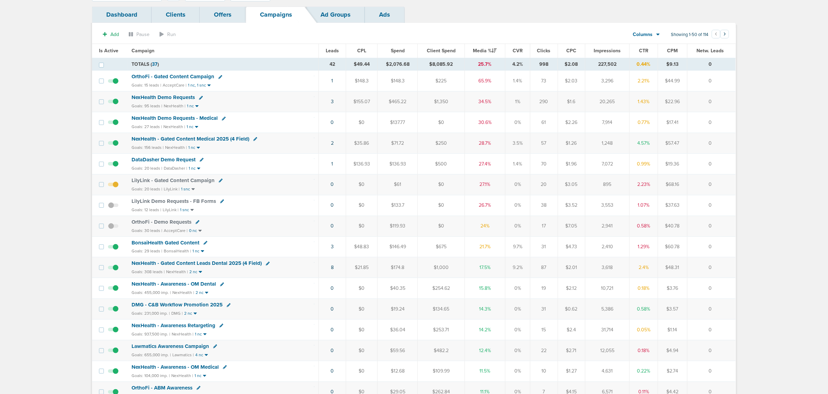
scroll to position [0, 0]
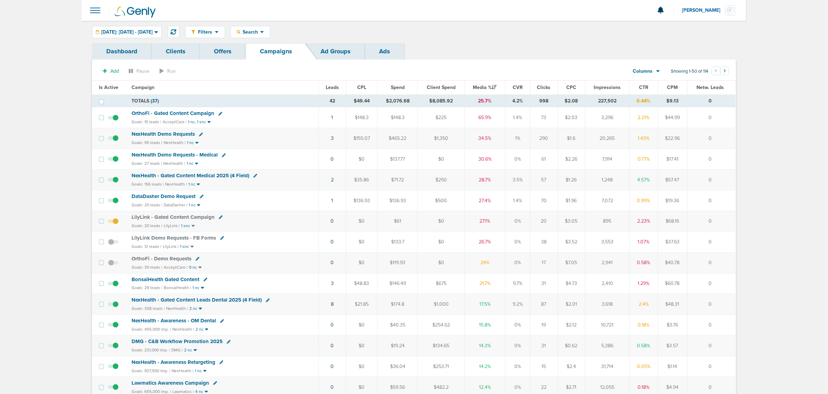
click at [204, 177] on span "NexHealth - Gated Content Medical 2025 (4 Field)" at bounding box center [190, 175] width 118 height 6
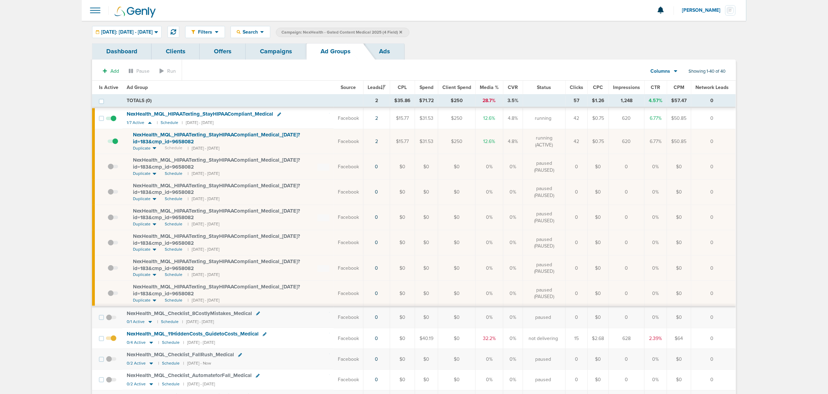
click at [267, 55] on link "Campaigns" at bounding box center [276, 51] width 61 height 16
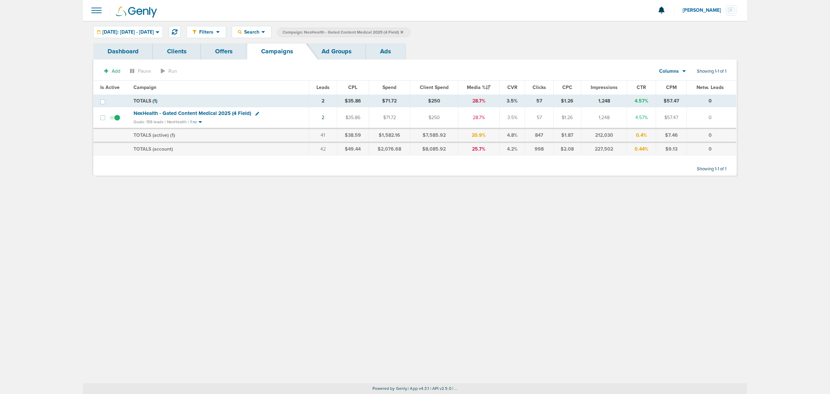
click at [411, 31] on label "Campaign: NexHealth - Gated Content Medical 2025 (4 Field)" at bounding box center [344, 32] width 134 height 9
click at [403, 31] on icon at bounding box center [402, 31] width 3 height 3
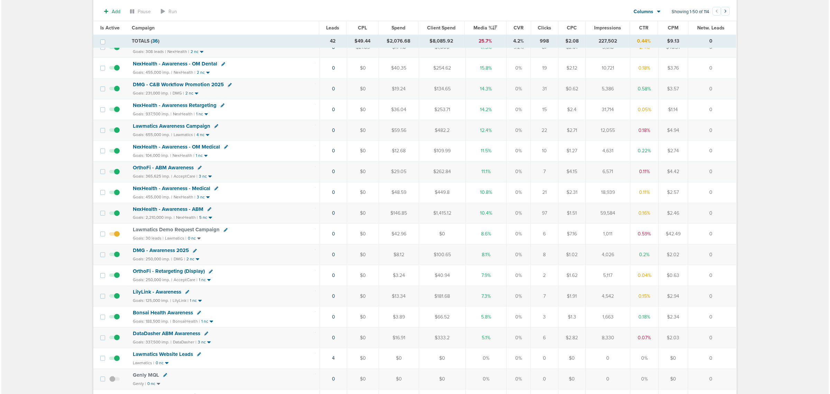
scroll to position [260, 0]
click at [222, 231] on icon at bounding box center [224, 229] width 4 height 4
select select
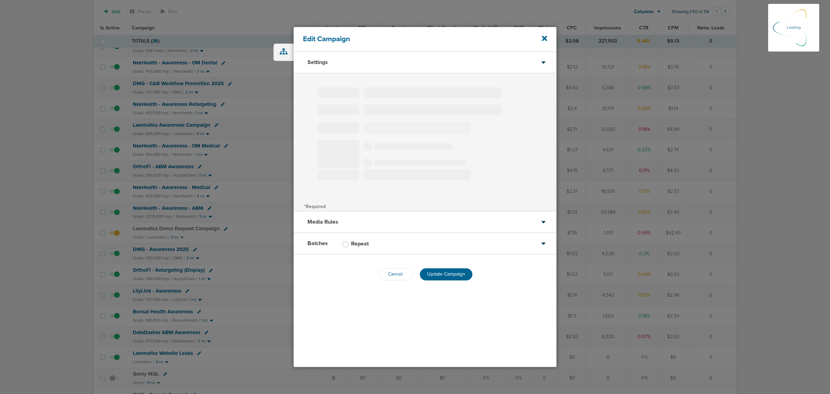
type input "Lawmatics Demo Request Campaign"
select select "Leads"
radio input "true"
select select "readWrite"
select select "1"
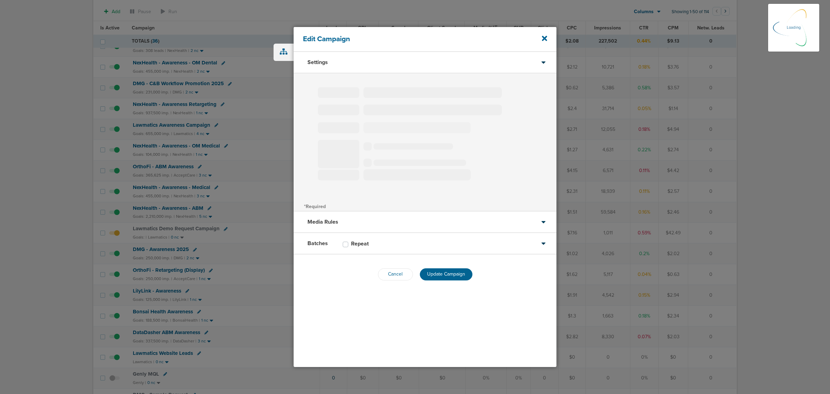
select select "1"
select select "2"
select select "3"
select select "4"
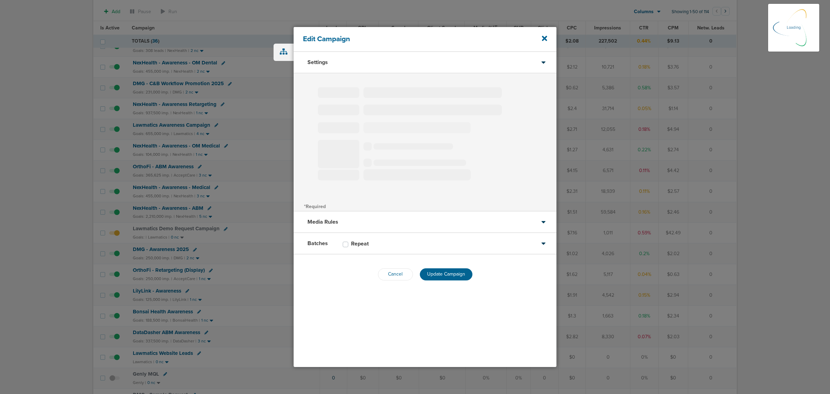
select select "6"
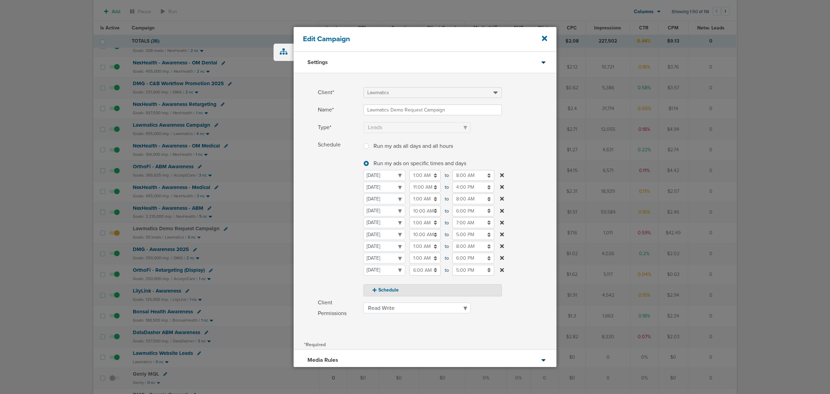
click at [463, 188] on input "4:00 PM" at bounding box center [474, 187] width 42 height 11
click at [456, 202] on icon at bounding box center [456, 204] width 6 height 4
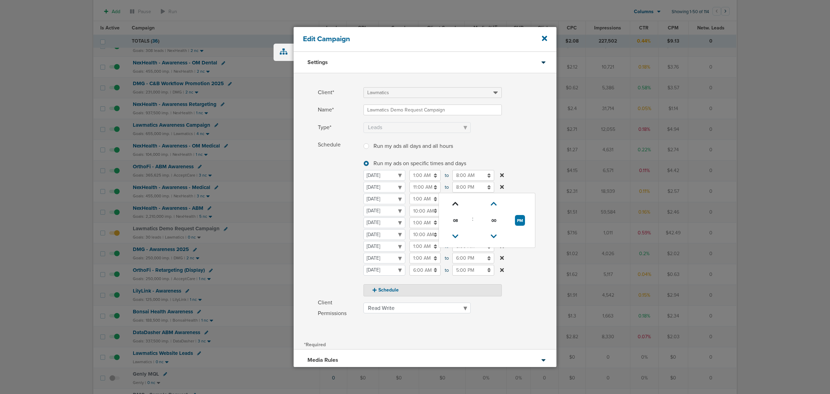
click at [456, 202] on icon at bounding box center [456, 204] width 6 height 4
click at [456, 237] on icon at bounding box center [456, 236] width 6 height 4
type input "8:00 PM"
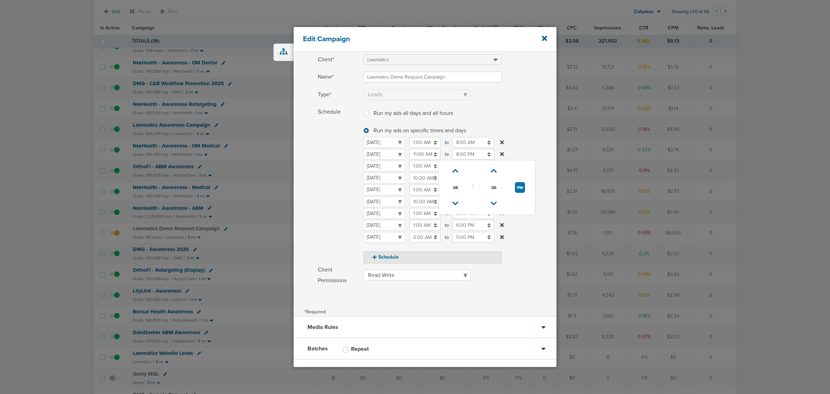
scroll to position [65, 0]
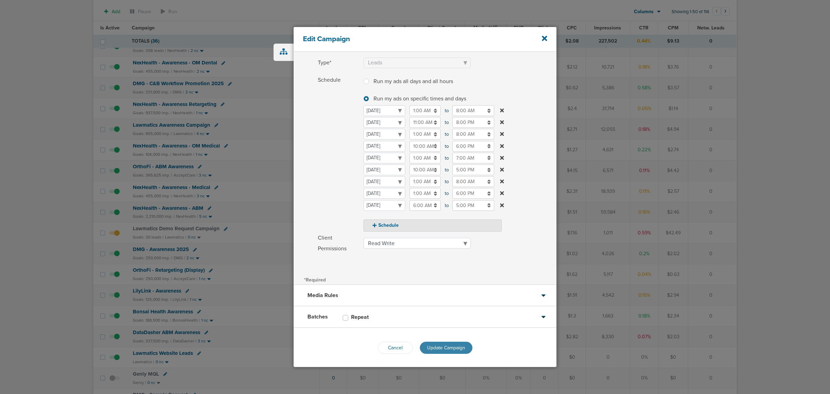
click at [448, 342] on button "Update Campaign" at bounding box center [446, 348] width 53 height 12
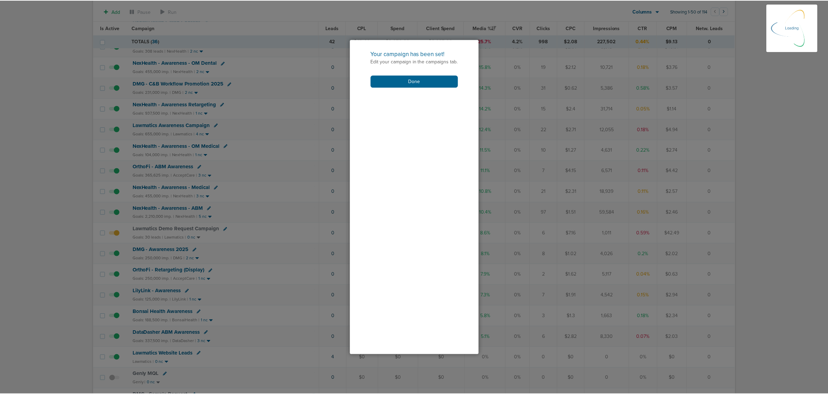
scroll to position [43, 0]
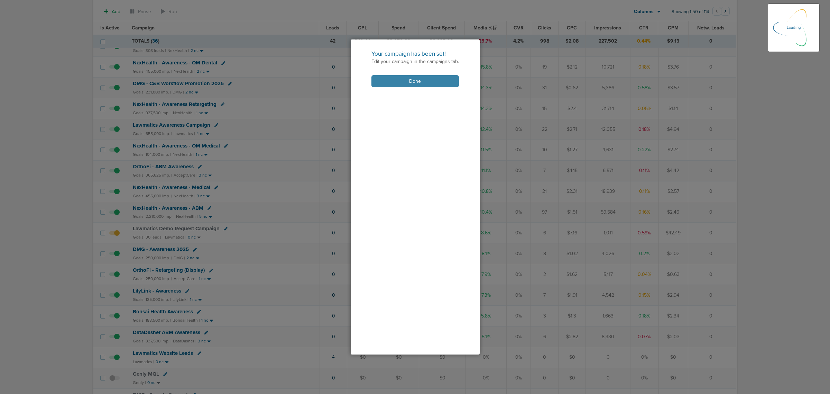
click at [443, 78] on button "Done" at bounding box center [416, 81] width 88 height 12
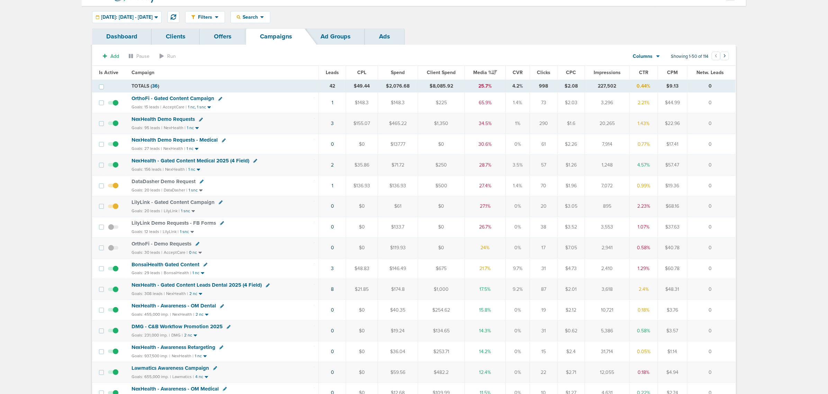
scroll to position [0, 0]
